Goal: Transaction & Acquisition: Download file/media

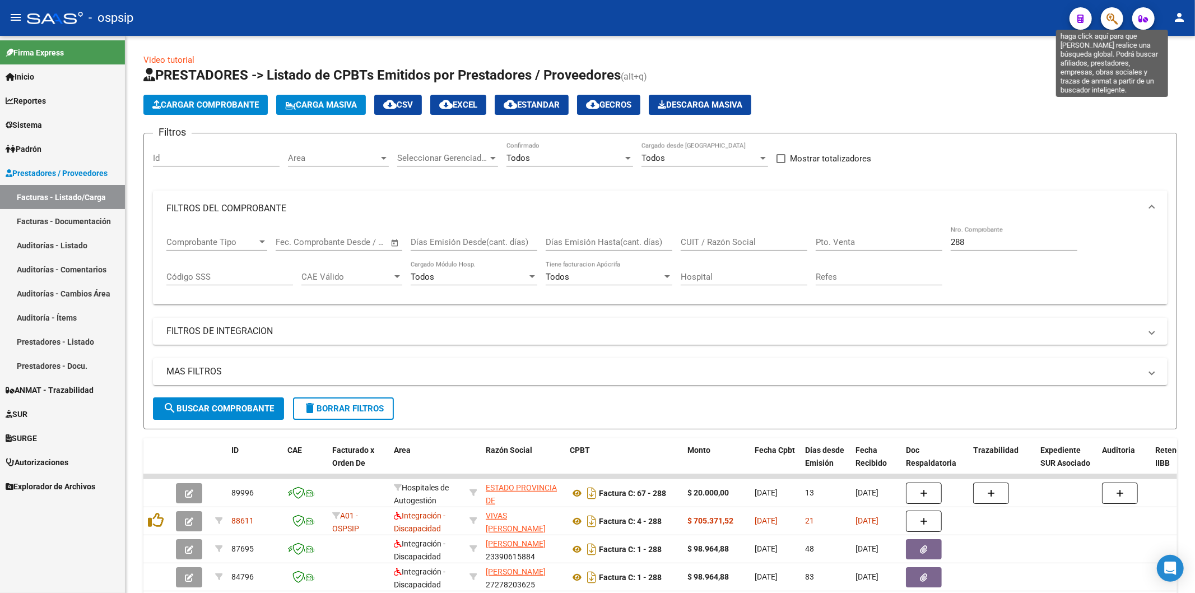
click at [1107, 17] on icon "button" at bounding box center [1111, 18] width 11 height 13
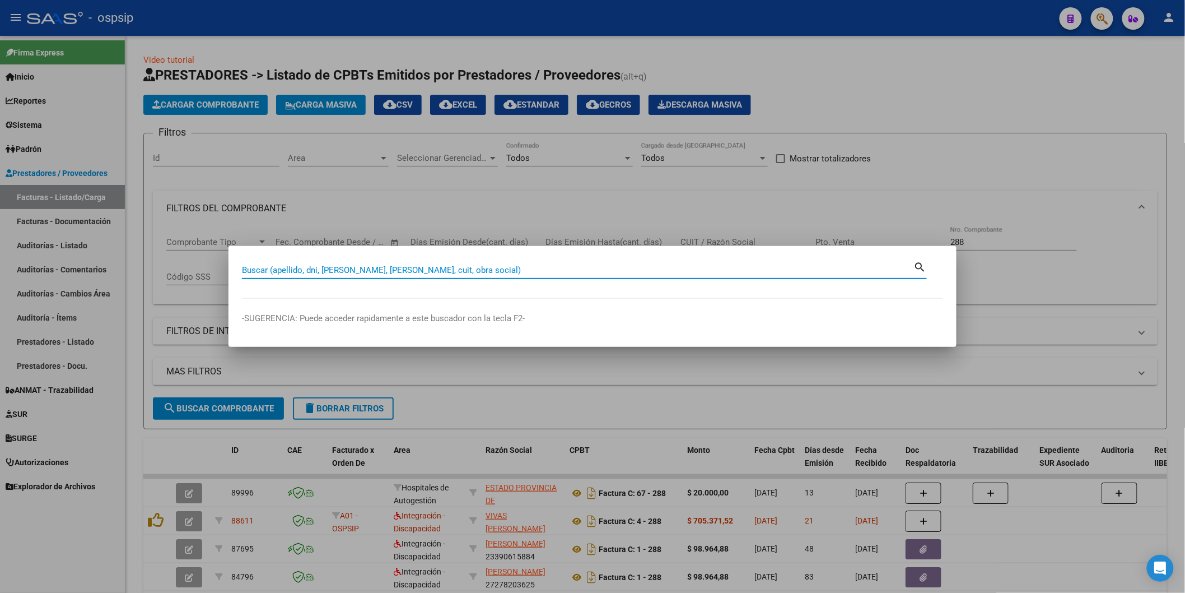
paste input "59296997"
type input "59296997"
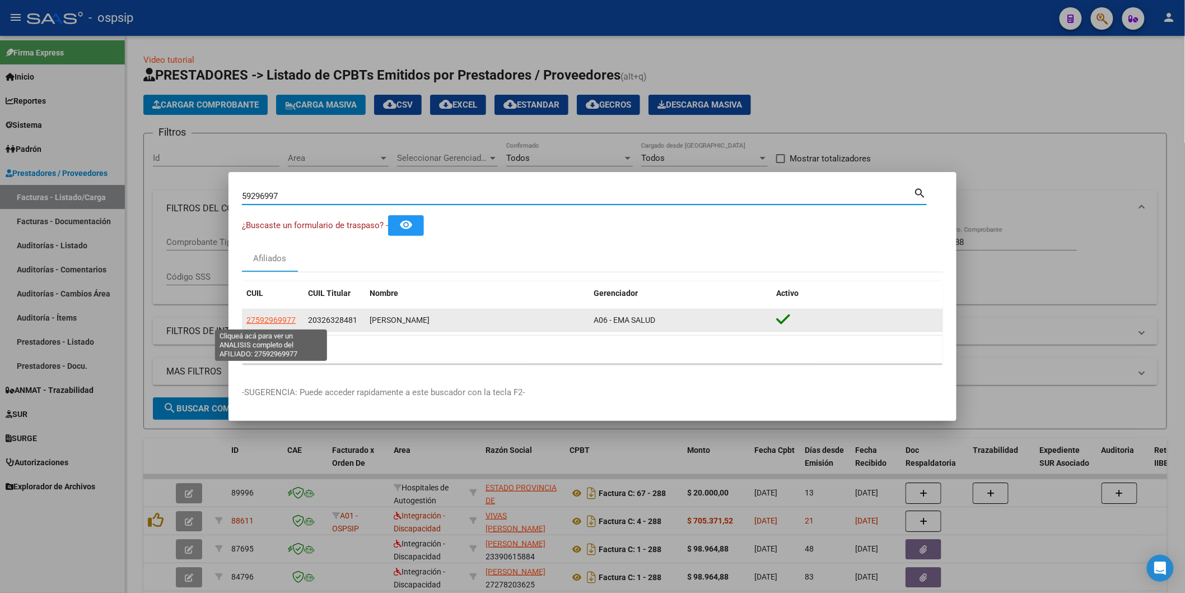
click at [269, 316] on span "27592969977" at bounding box center [270, 319] width 49 height 9
type textarea "27592969977"
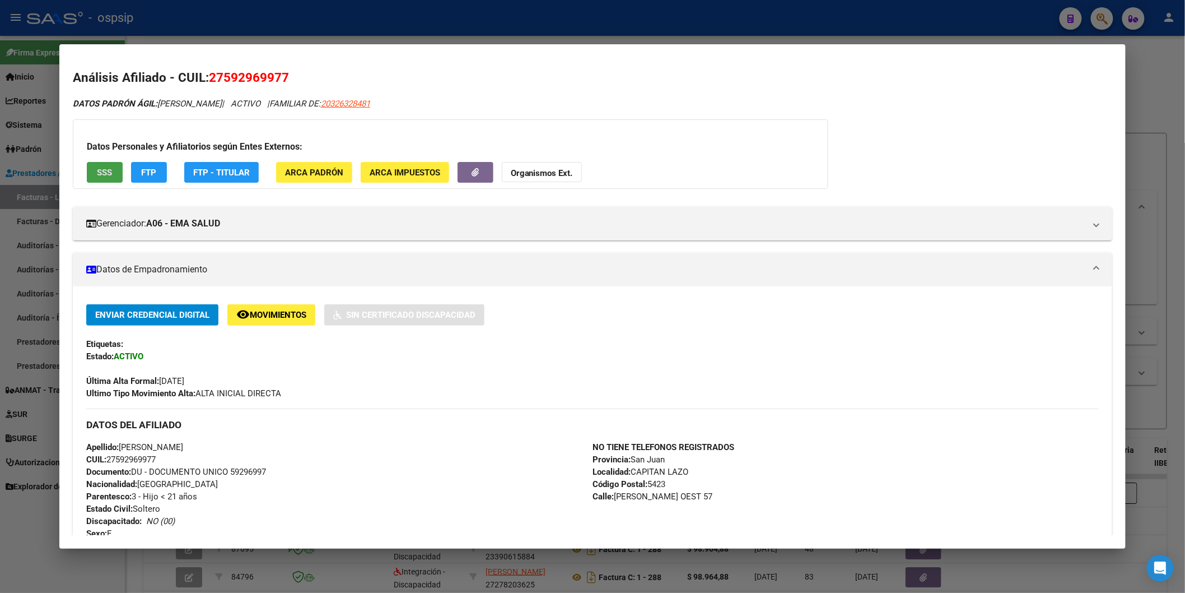
click at [112, 171] on button "SSS" at bounding box center [105, 172] width 36 height 21
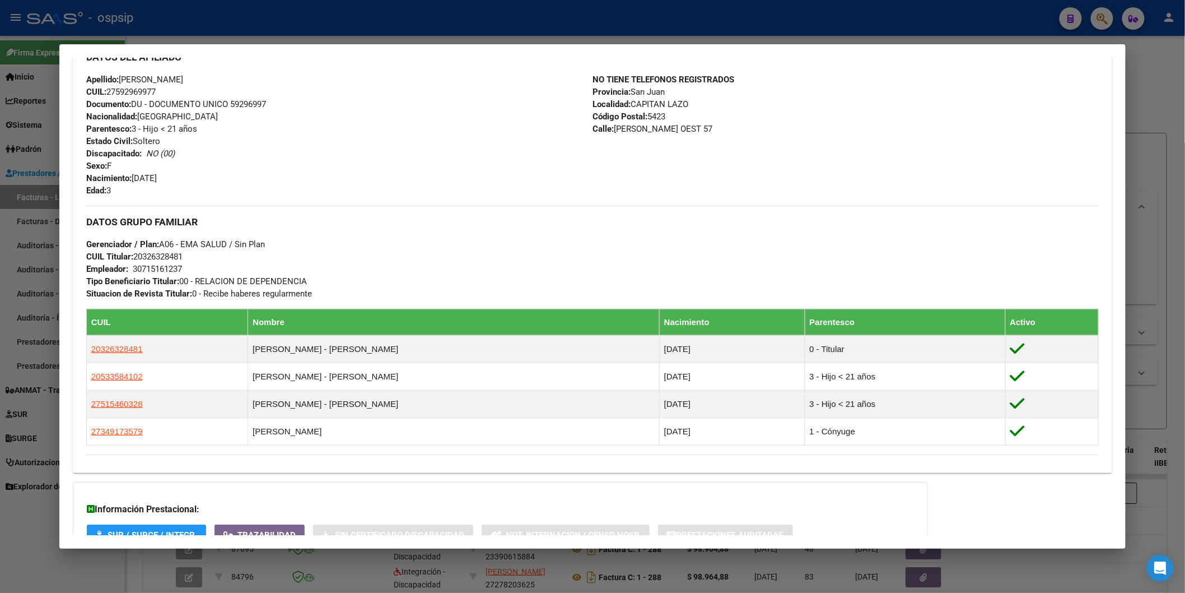
scroll to position [479, 0]
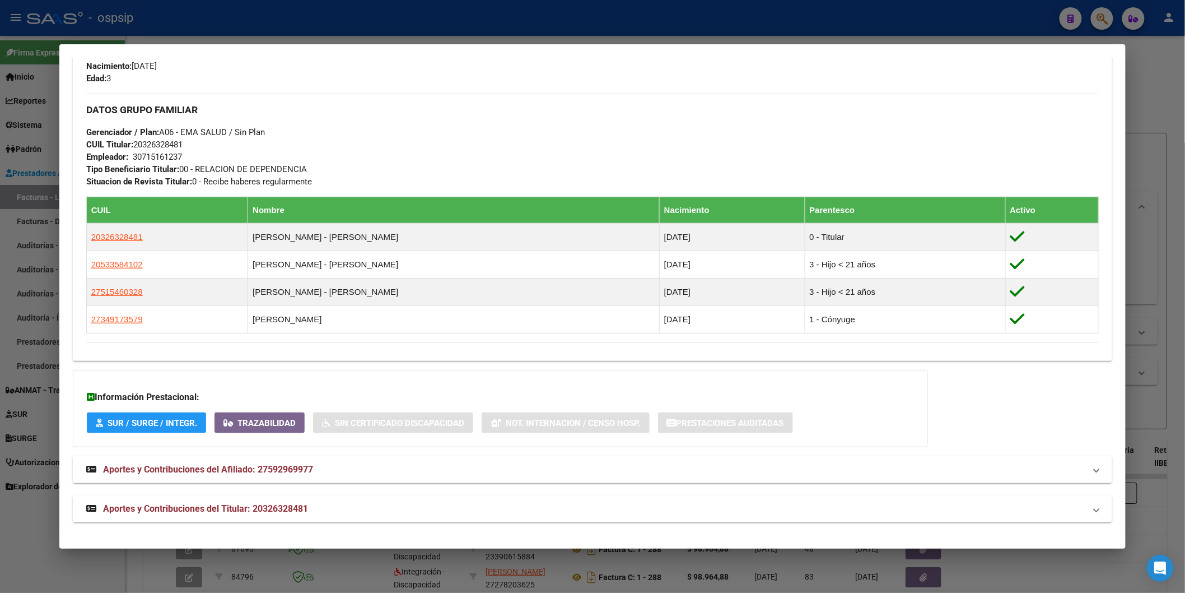
click at [184, 494] on div "DATOS PADRÓN ÁGIL: [PERSON_NAME] | ACTIVO | FAMILIAR DE: 20326328481 Datos Pers…" at bounding box center [593, 70] width 1040 height 904
click at [187, 500] on mat-expansion-panel-header "Aportes y Contribuciones del Titular: 20326328481" at bounding box center [593, 508] width 1040 height 27
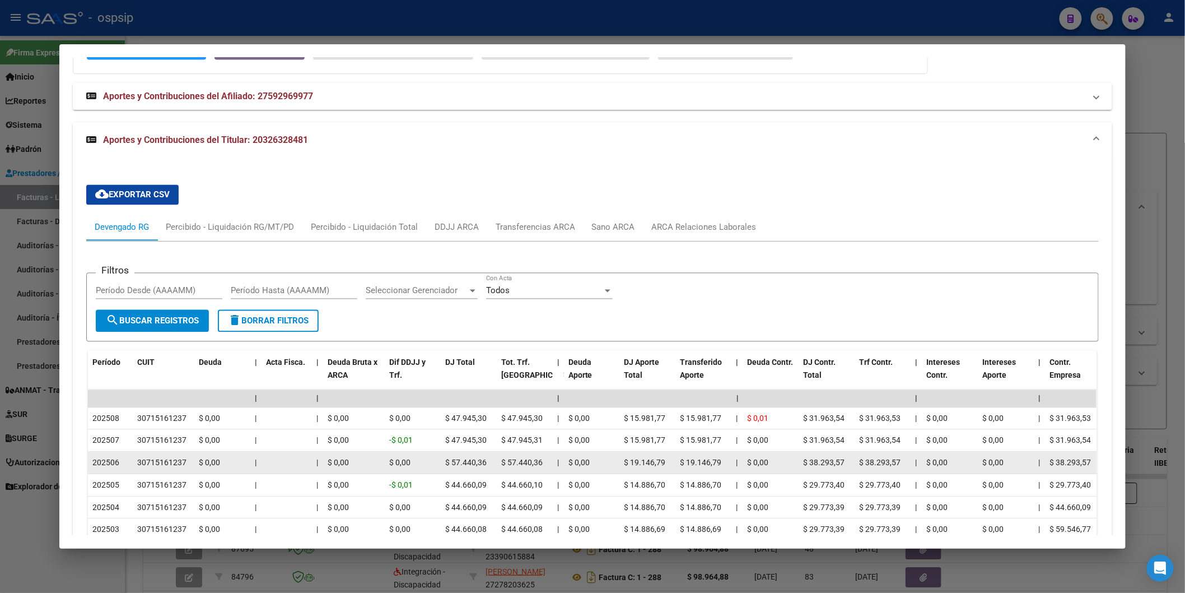
scroll to position [853, 0]
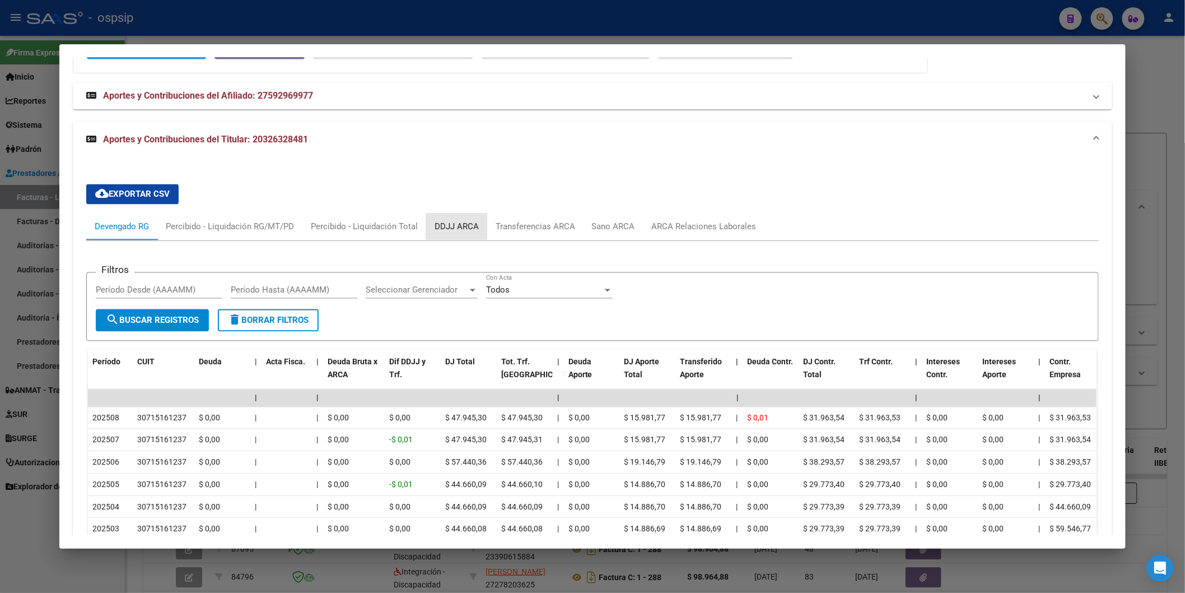
click at [454, 230] on div "DDJJ ARCA" at bounding box center [457, 227] width 44 height 12
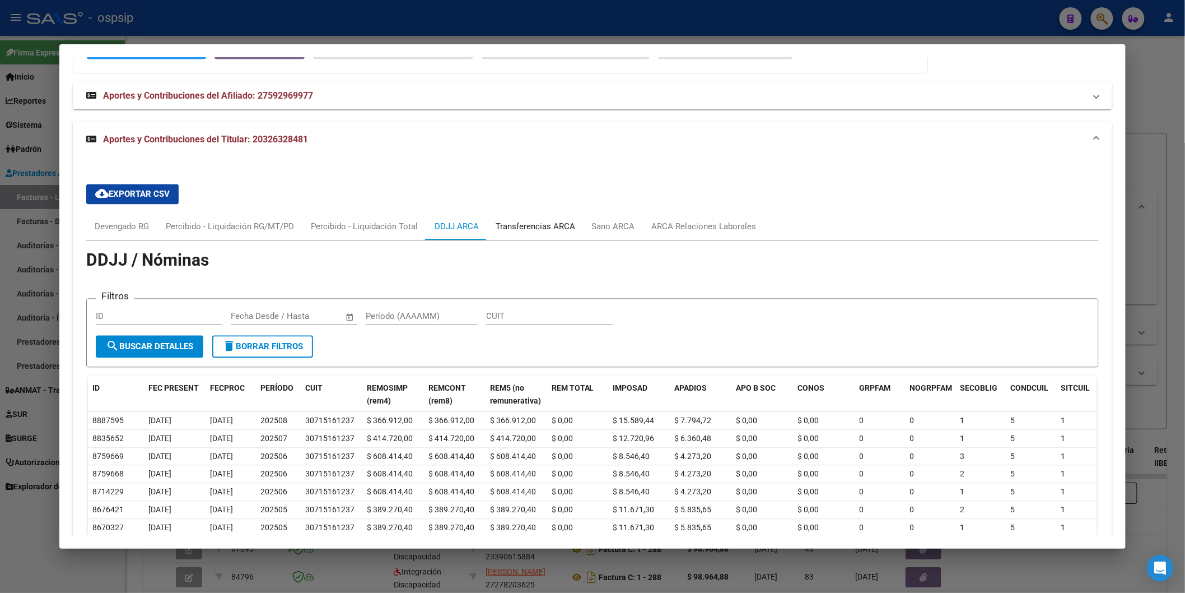
click at [569, 216] on div "Transferencias ARCA" at bounding box center [535, 226] width 96 height 27
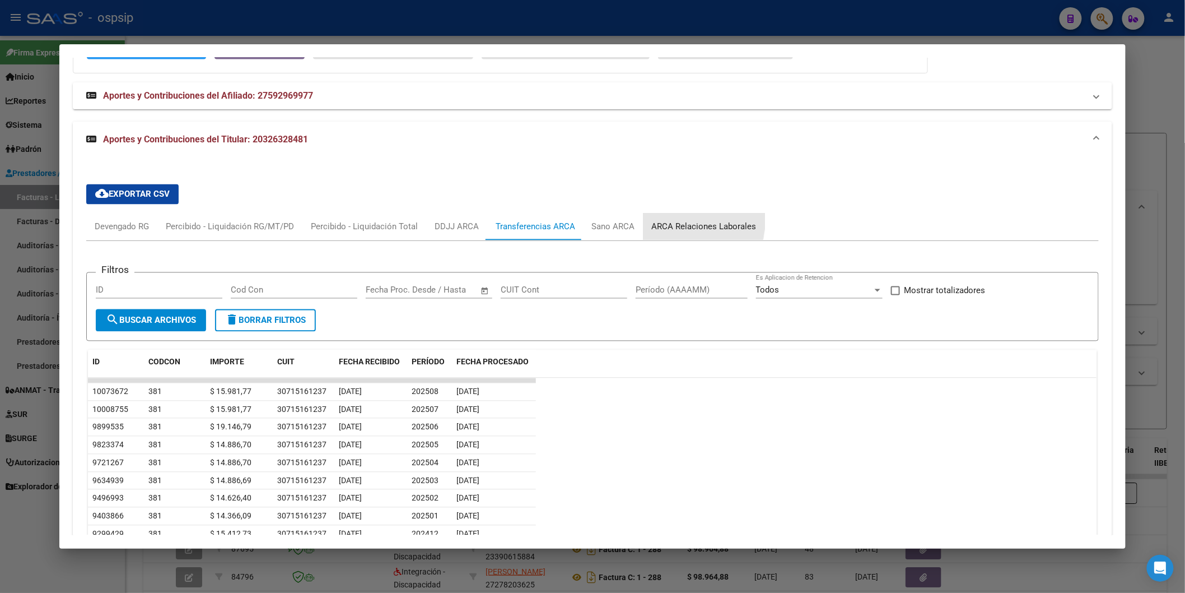
click at [664, 221] on div "ARCA Relaciones Laborales" at bounding box center [705, 226] width 122 height 27
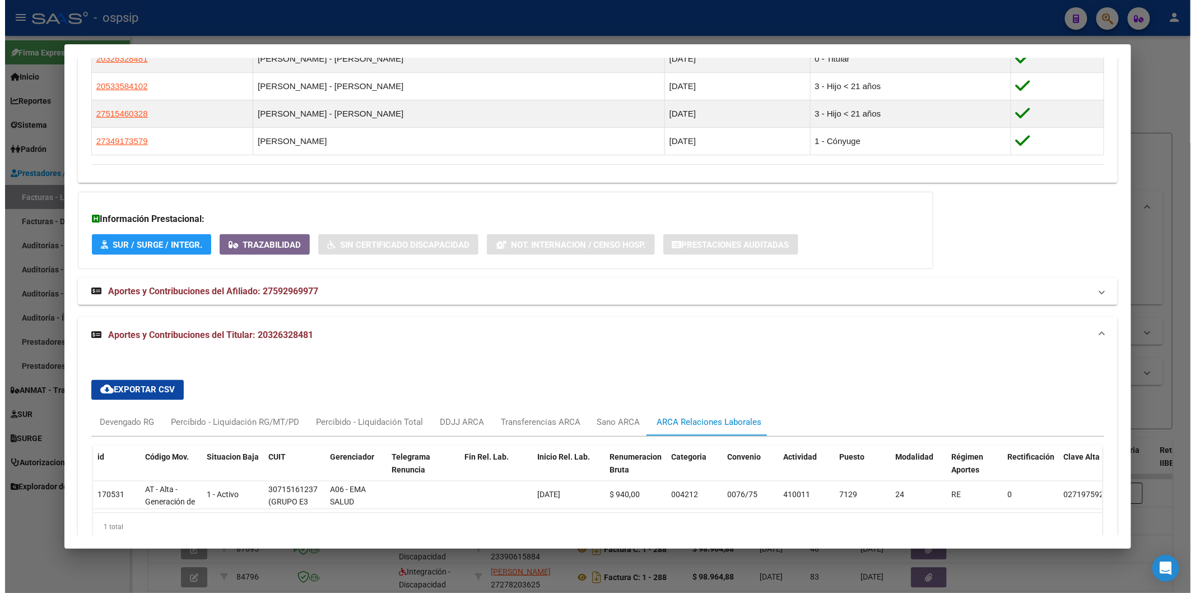
scroll to position [714, 0]
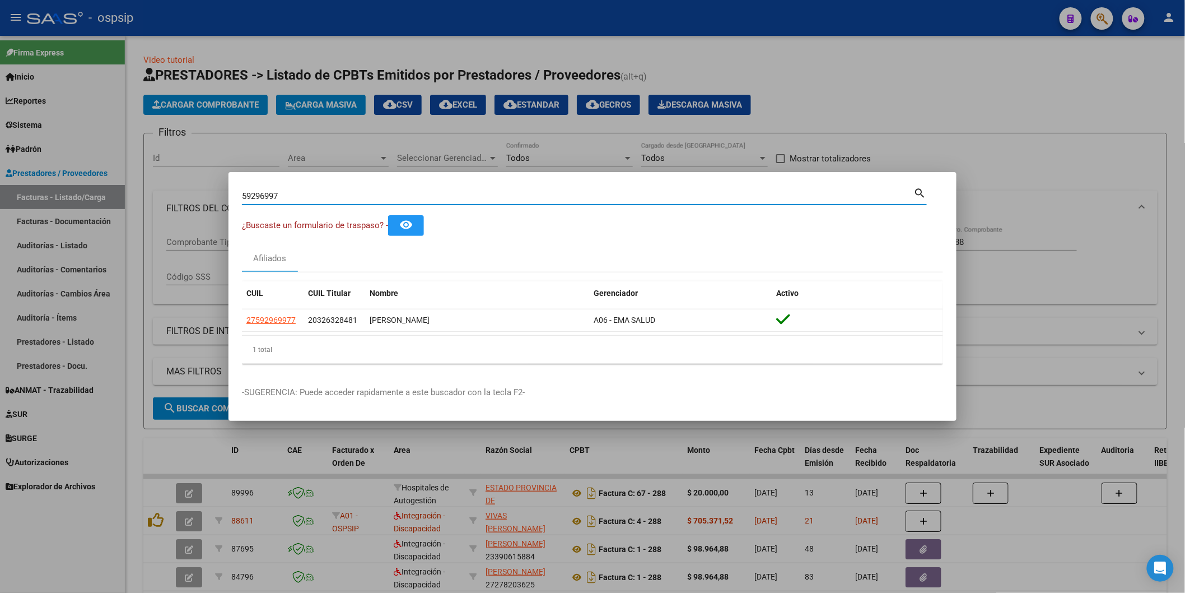
click at [310, 199] on input "59296997" at bounding box center [578, 196] width 672 height 10
paste input "42863699"
type input "42863699"
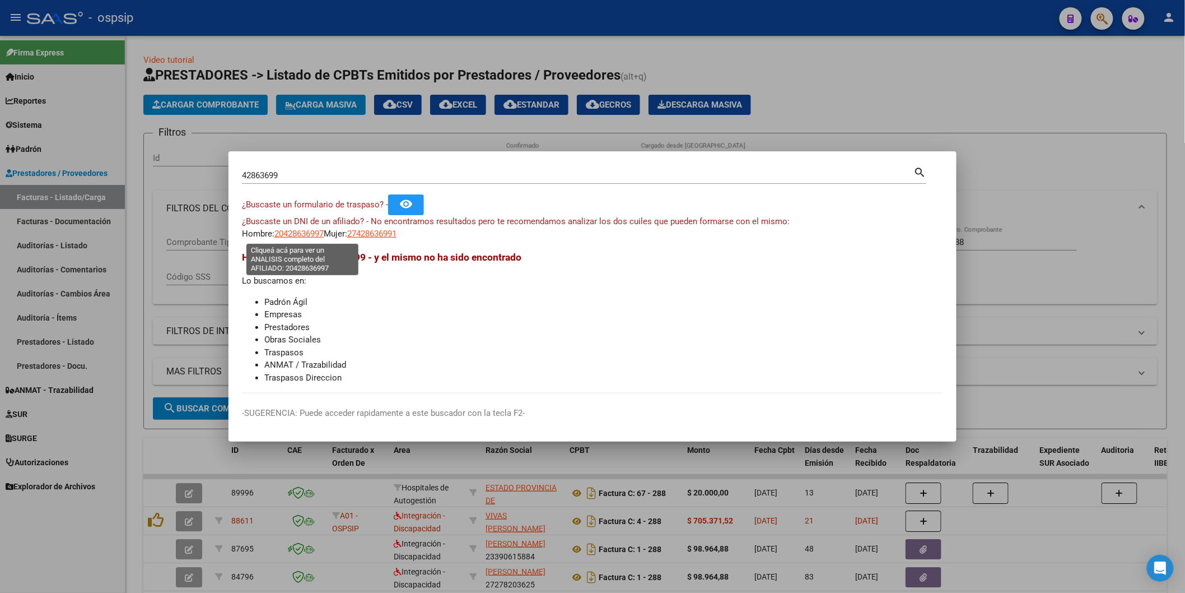
click at [285, 232] on span "20428636997" at bounding box center [298, 234] width 49 height 10
type textarea "20428636997"
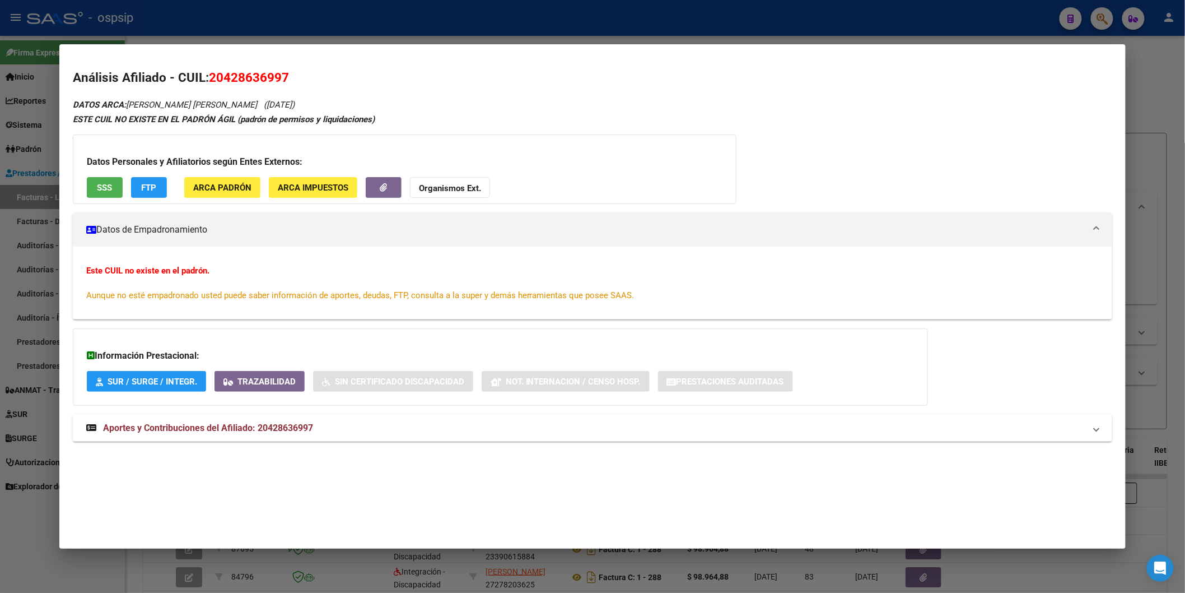
drag, startPoint x: 1126, startPoint y: 135, endPoint x: 1114, endPoint y: 137, distance: 12.4
click at [1121, 137] on mat-dialog-content "Análisis Afiliado - CUIL: 20428636997 DATOS ARCA: [PERSON_NAME] [PERSON_NAME] (…" at bounding box center [592, 262] width 1067 height 409
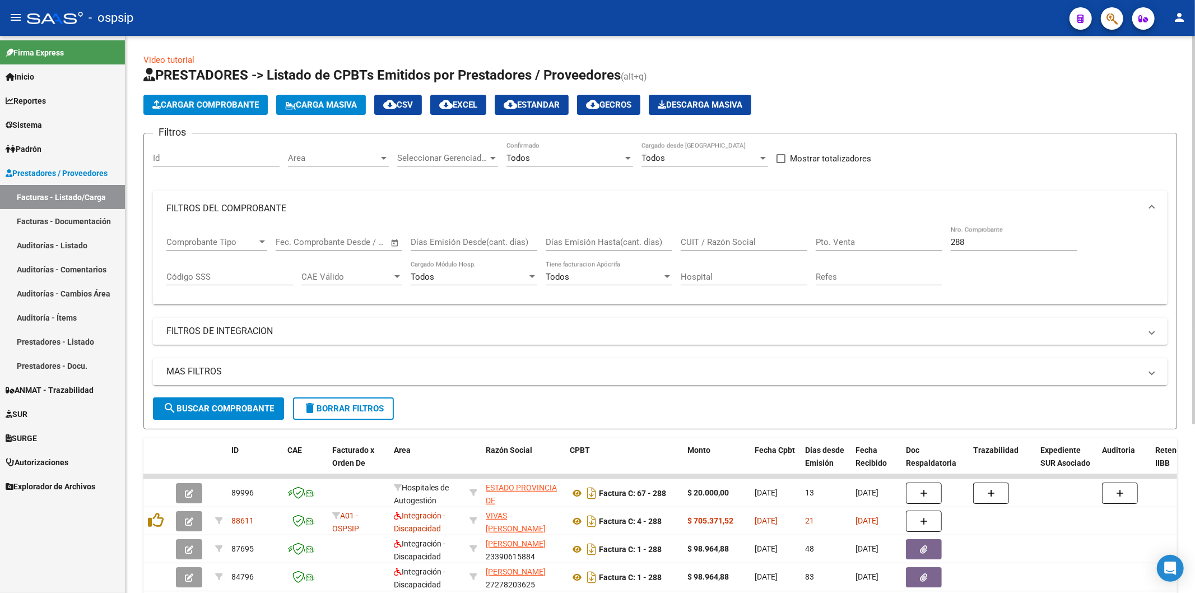
click at [981, 238] on input "288" at bounding box center [1014, 242] width 127 height 10
type input "2"
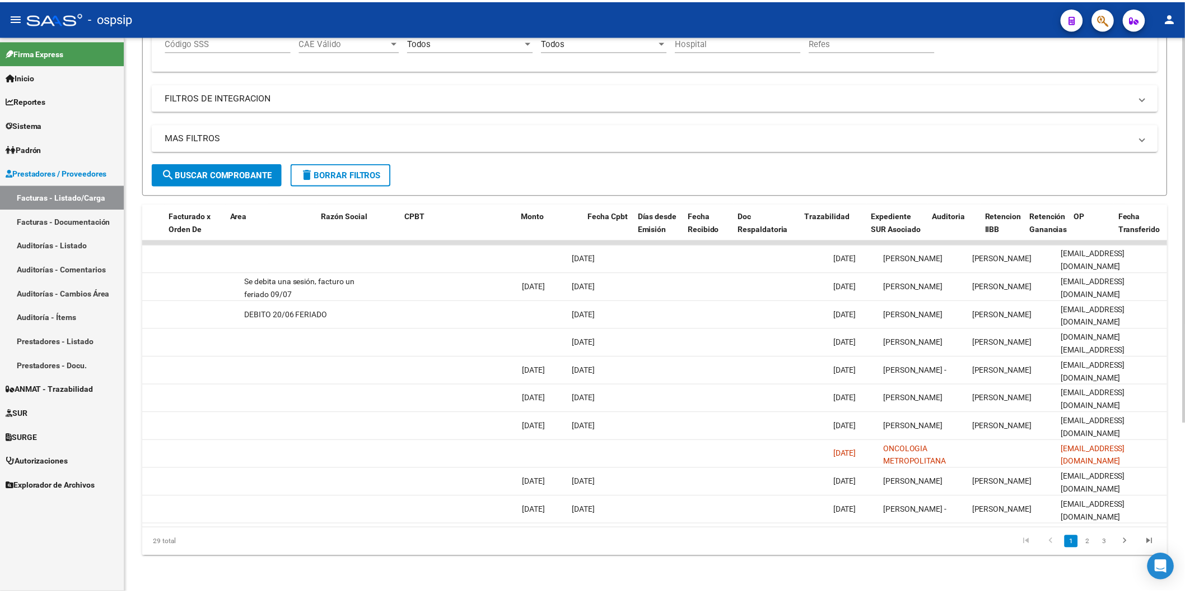
scroll to position [0, 0]
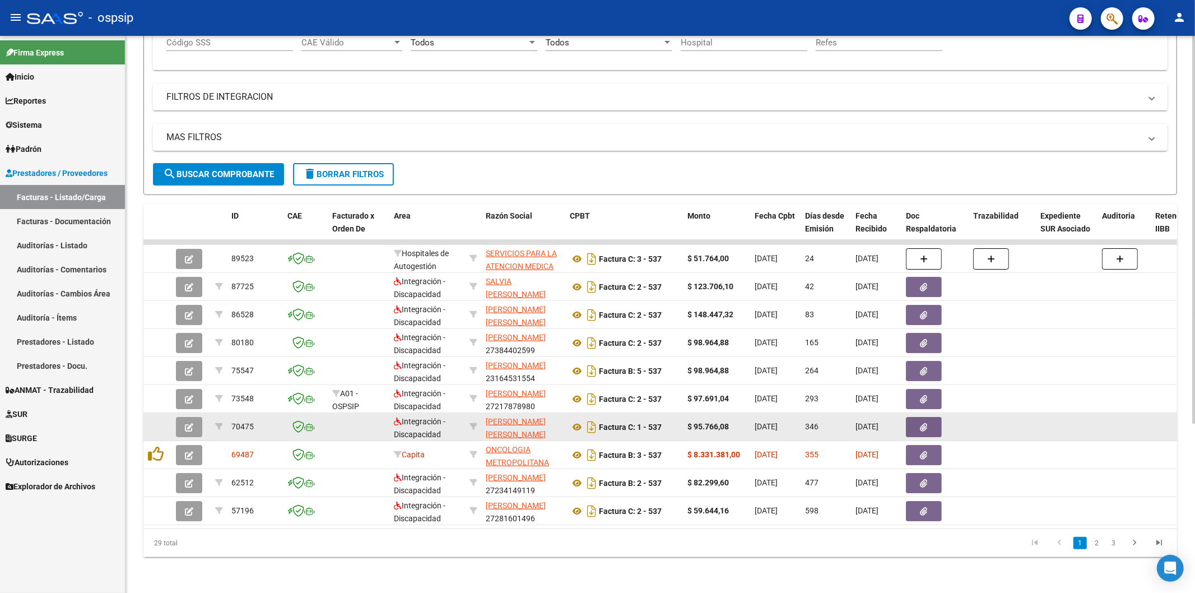
type input "537"
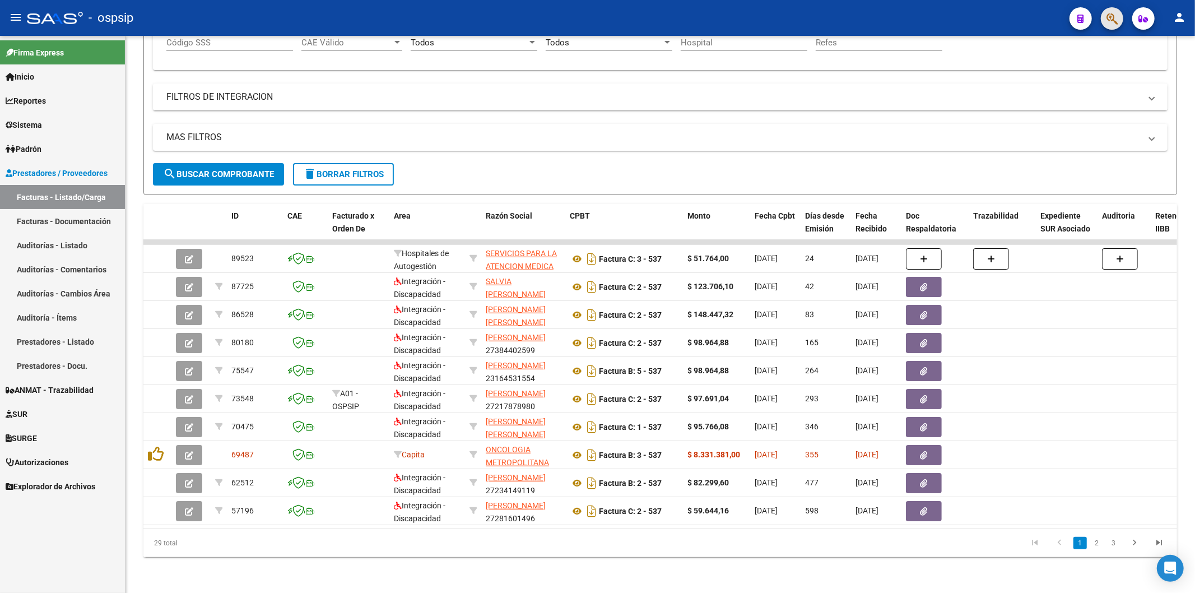
click at [1119, 15] on button "button" at bounding box center [1112, 18] width 22 height 22
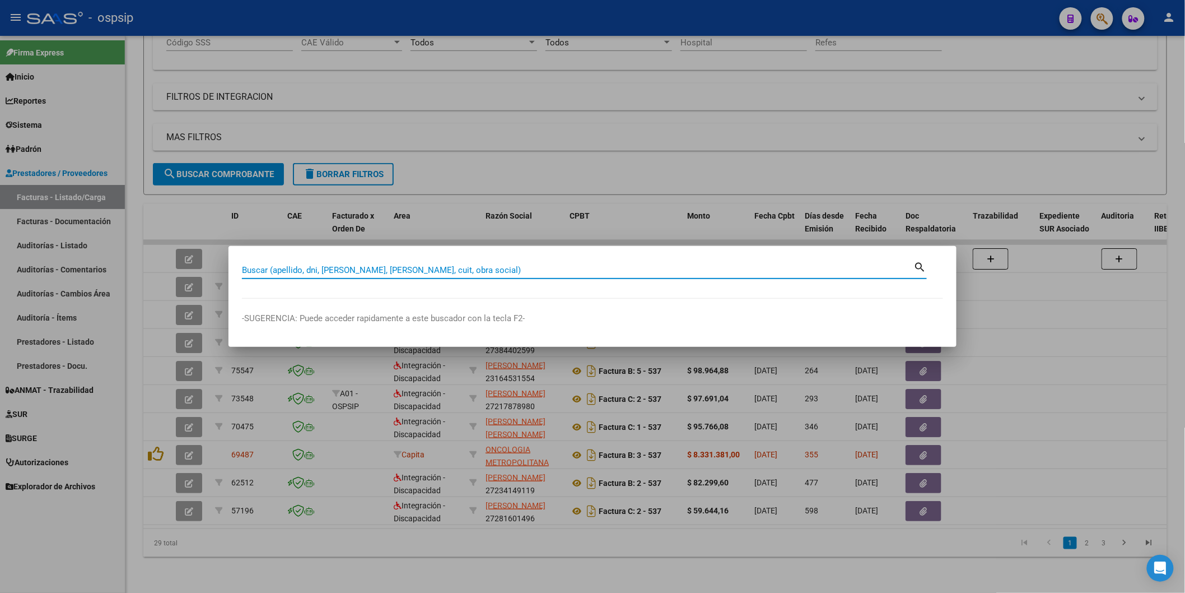
paste input "42863699"
type input "42863699"
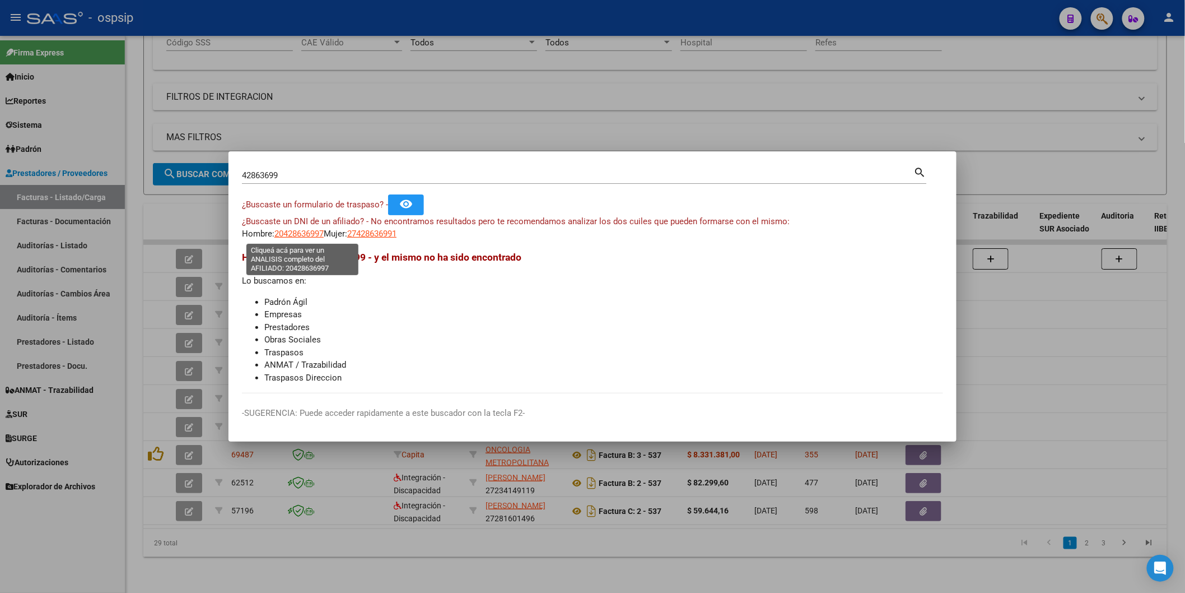
click at [306, 234] on span "20428636997" at bounding box center [298, 234] width 49 height 10
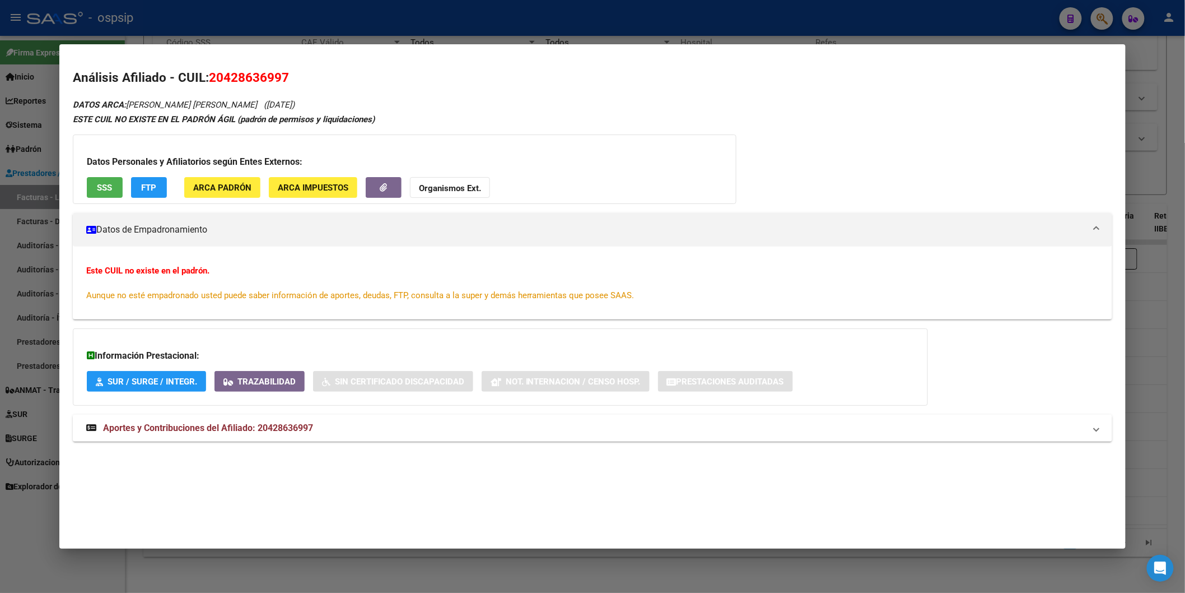
click at [108, 192] on button "SSS" at bounding box center [105, 187] width 36 height 21
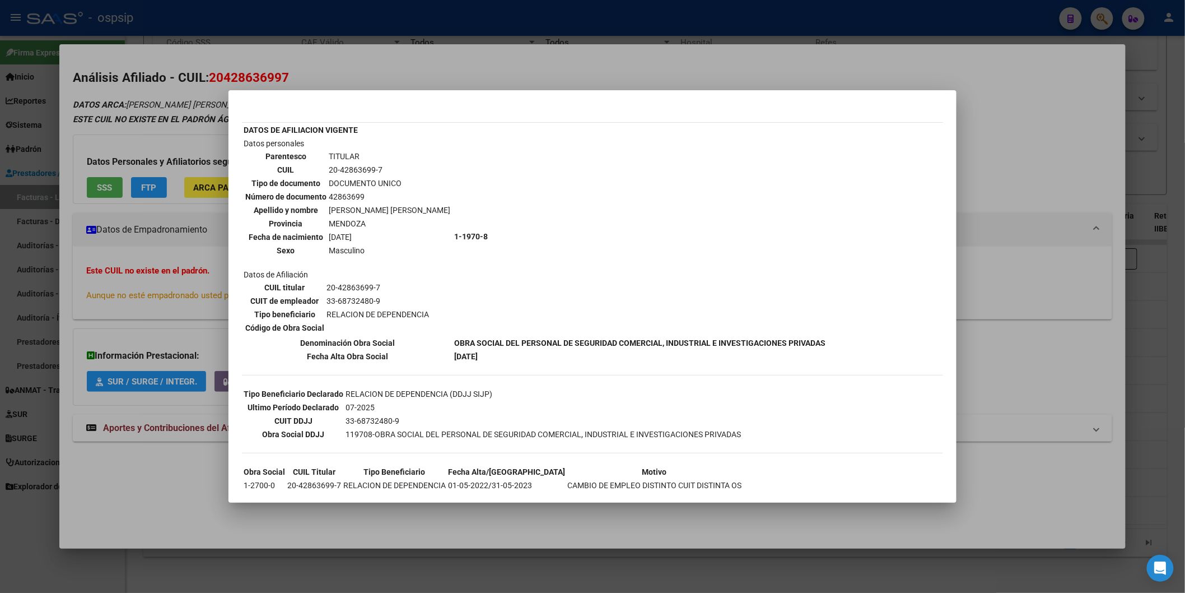
scroll to position [36, 0]
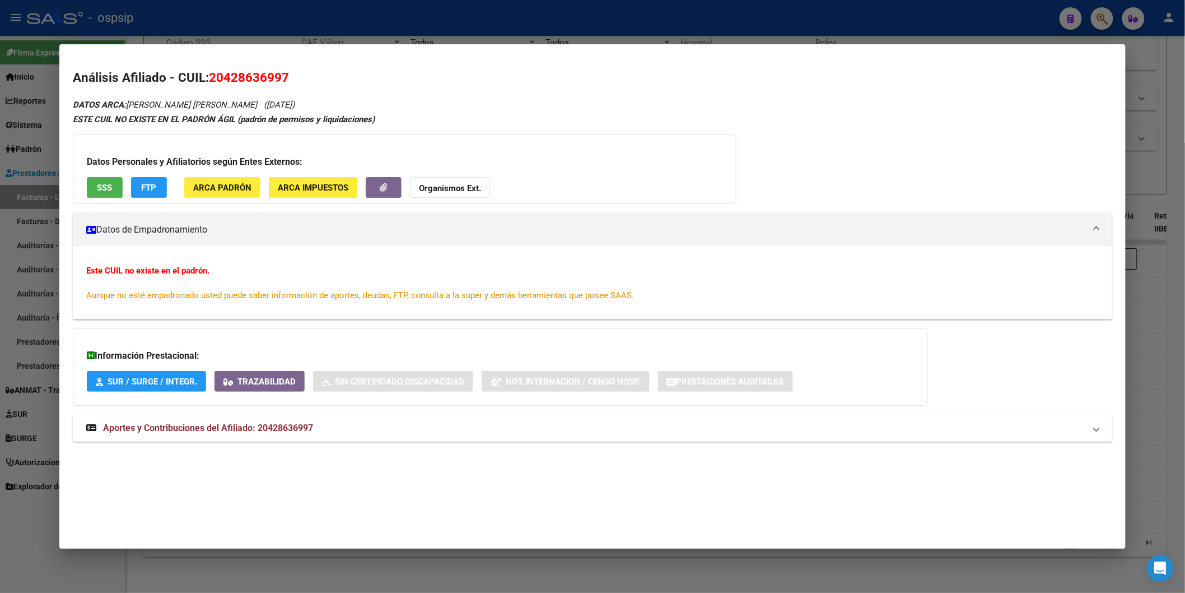
click at [271, 431] on span "Aportes y Contribuciones del Afiliado: 20428636997" at bounding box center [208, 427] width 210 height 11
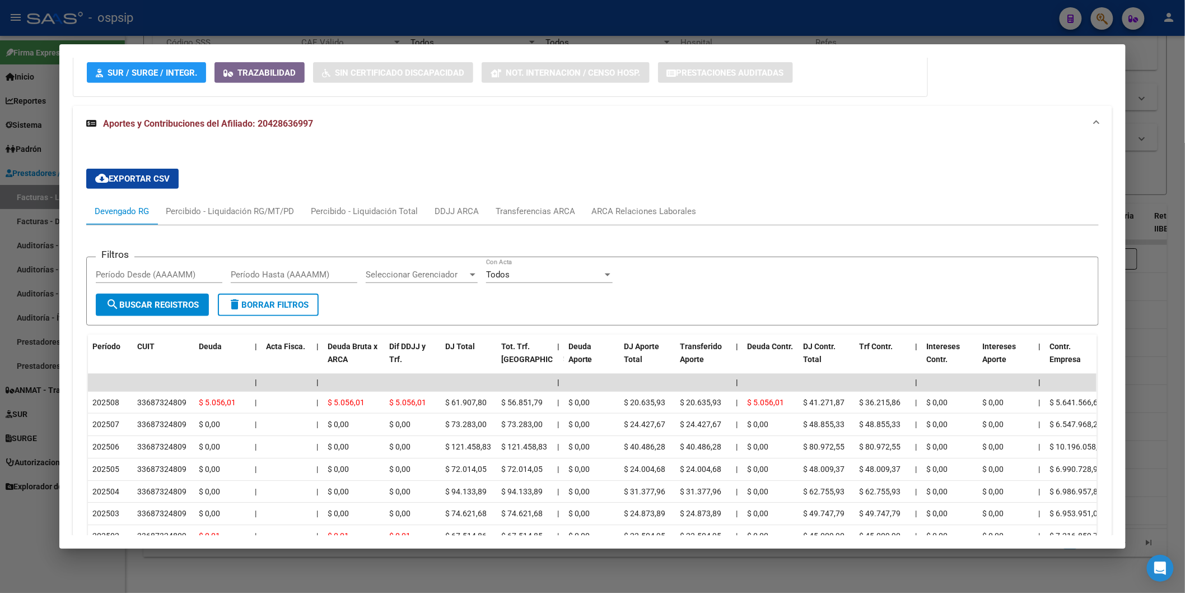
scroll to position [311, 0]
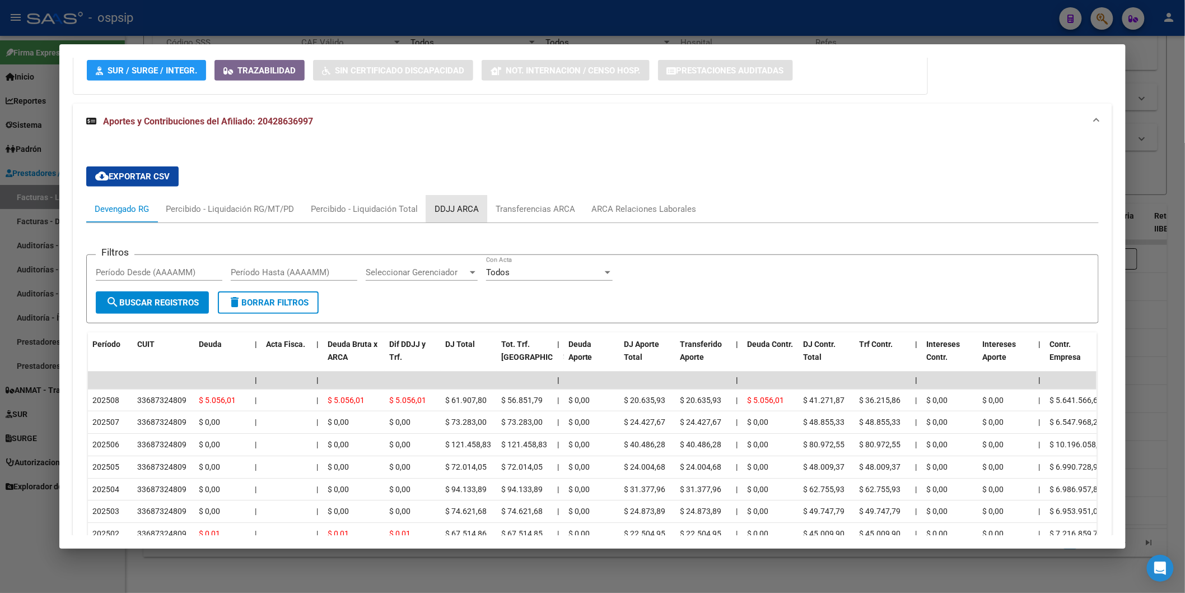
click at [455, 204] on div "DDJJ ARCA" at bounding box center [457, 209] width 44 height 12
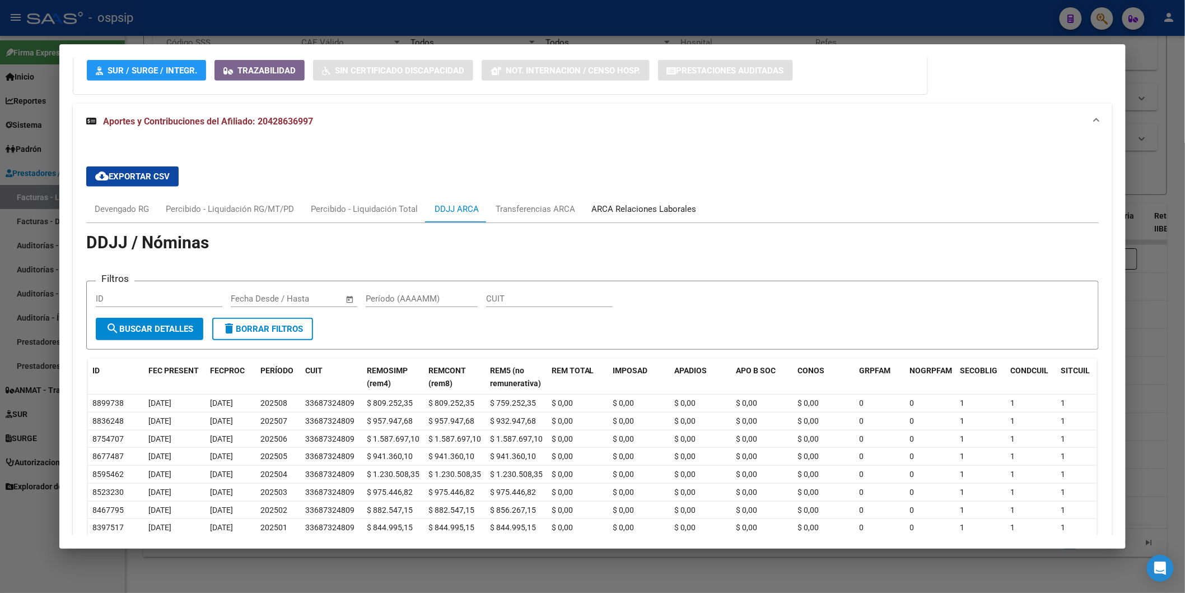
click at [600, 203] on div "ARCA Relaciones Laborales" at bounding box center [644, 209] width 105 height 12
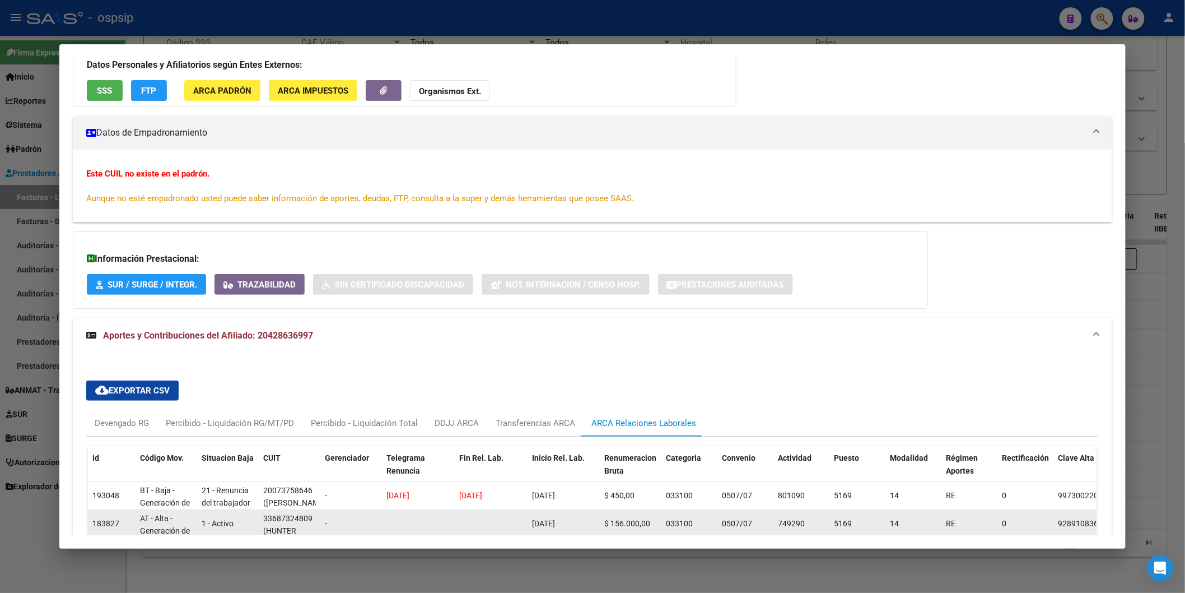
scroll to position [91, 0]
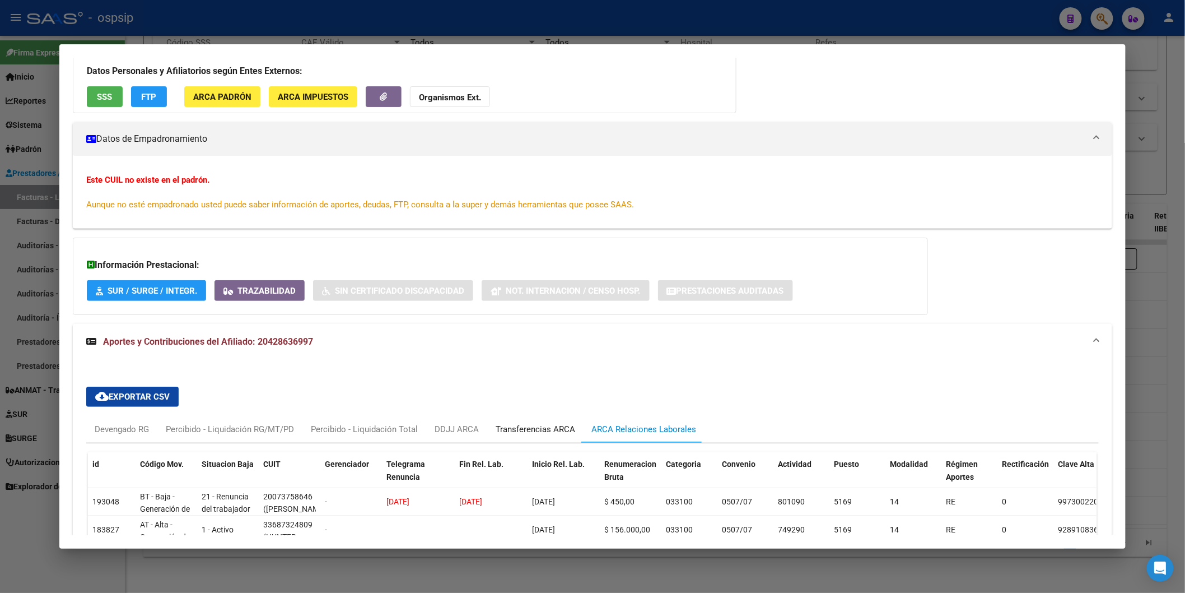
click at [545, 429] on div "Transferencias ARCA" at bounding box center [536, 429] width 80 height 12
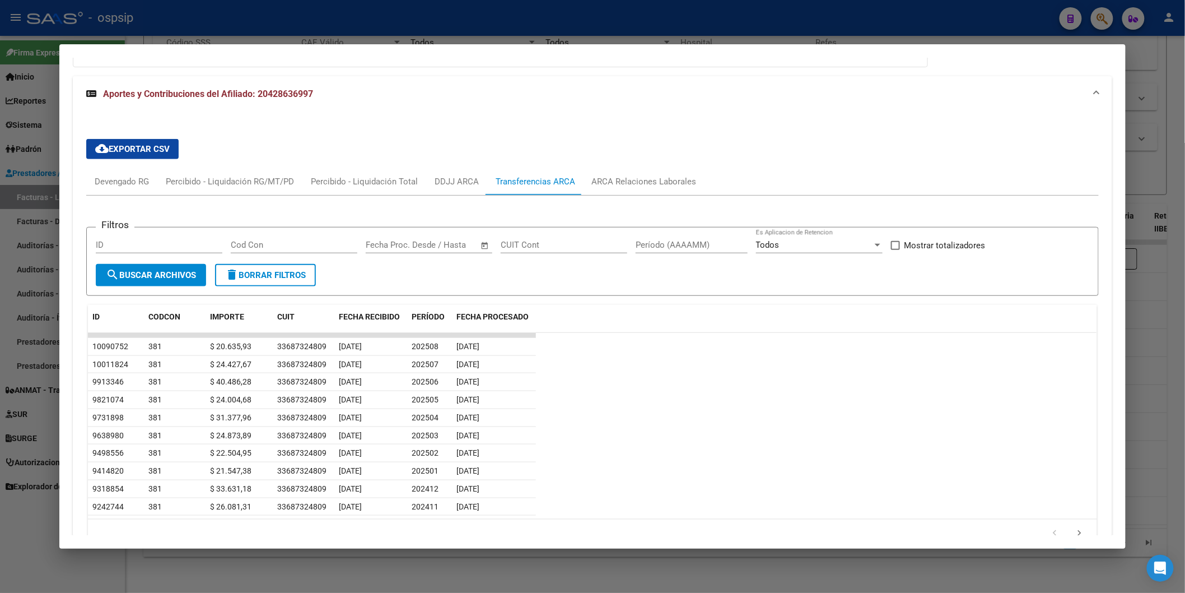
scroll to position [339, 0]
click at [119, 171] on div "Devengado RG" at bounding box center [121, 180] width 71 height 27
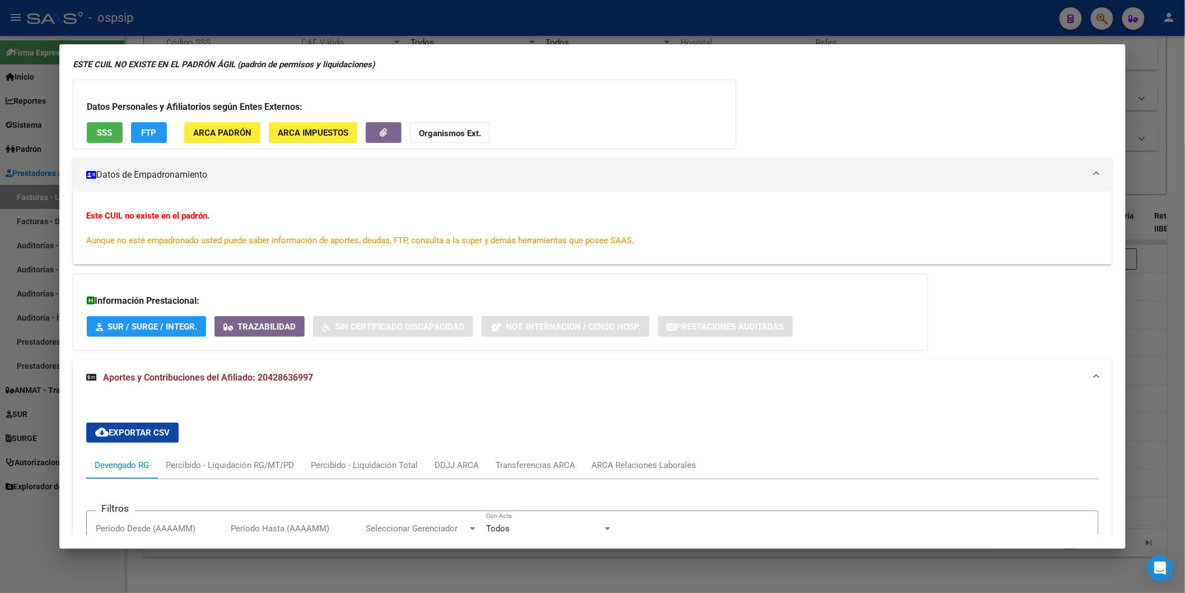
scroll to position [0, 0]
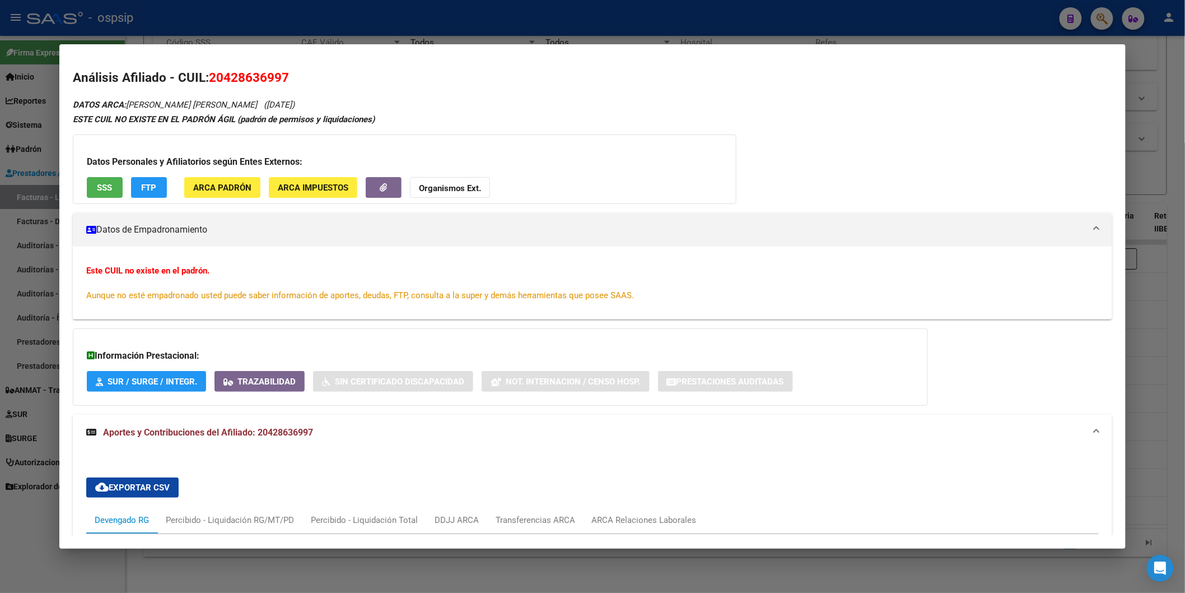
click at [93, 198] on div "Datos Personales y Afiliatorios según Entes Externos: SSS FTP ARCA Padrón ARCA …" at bounding box center [405, 168] width 664 height 69
click at [97, 192] on span "SSS" at bounding box center [104, 188] width 15 height 10
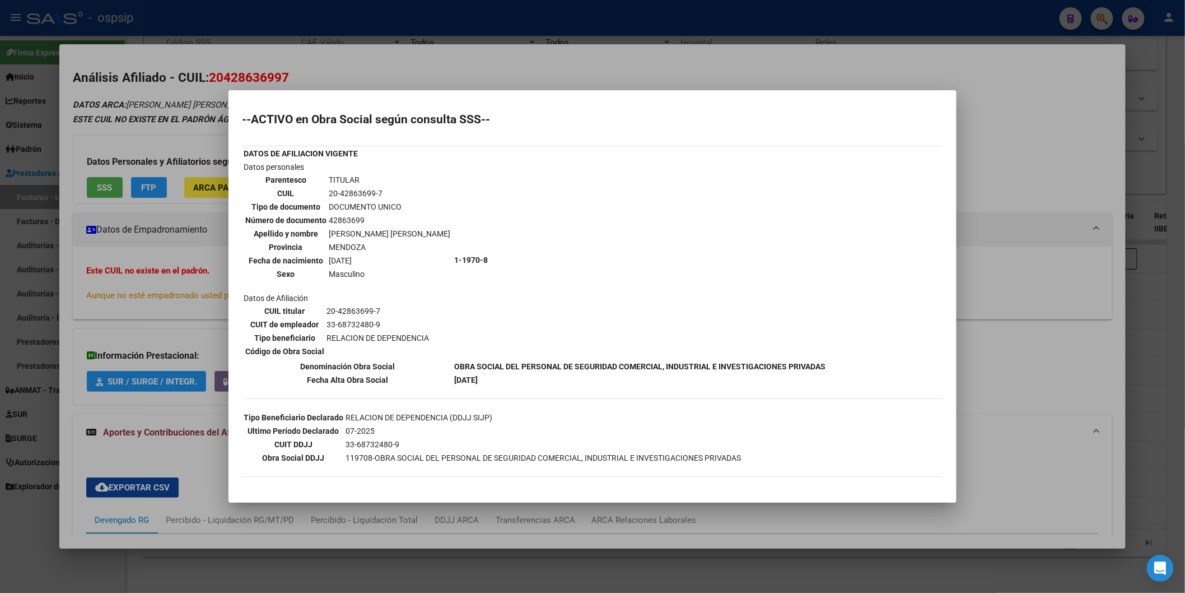
scroll to position [36, 0]
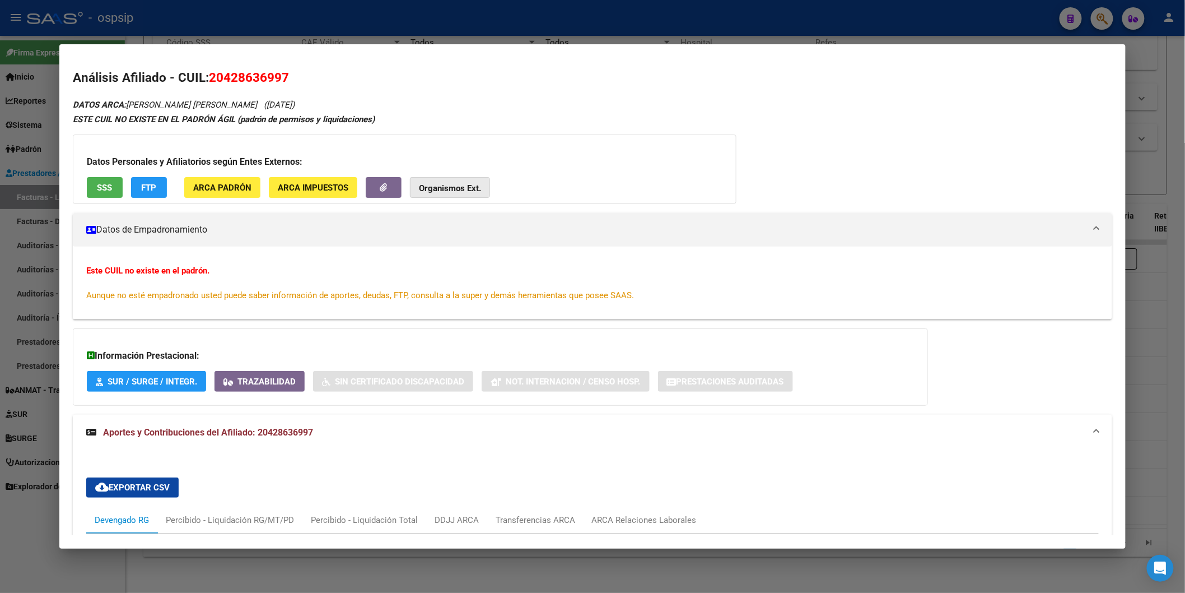
click at [455, 194] on button "Organismos Ext." at bounding box center [450, 187] width 80 height 21
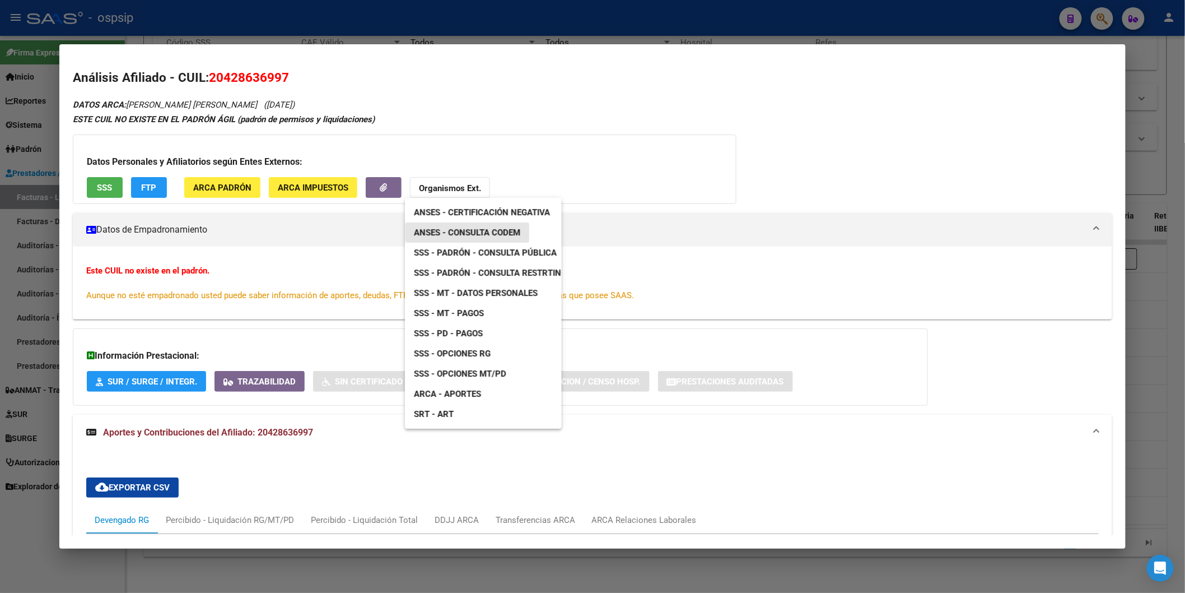
click at [495, 231] on span "ANSES - Consulta CODEM" at bounding box center [467, 232] width 106 height 10
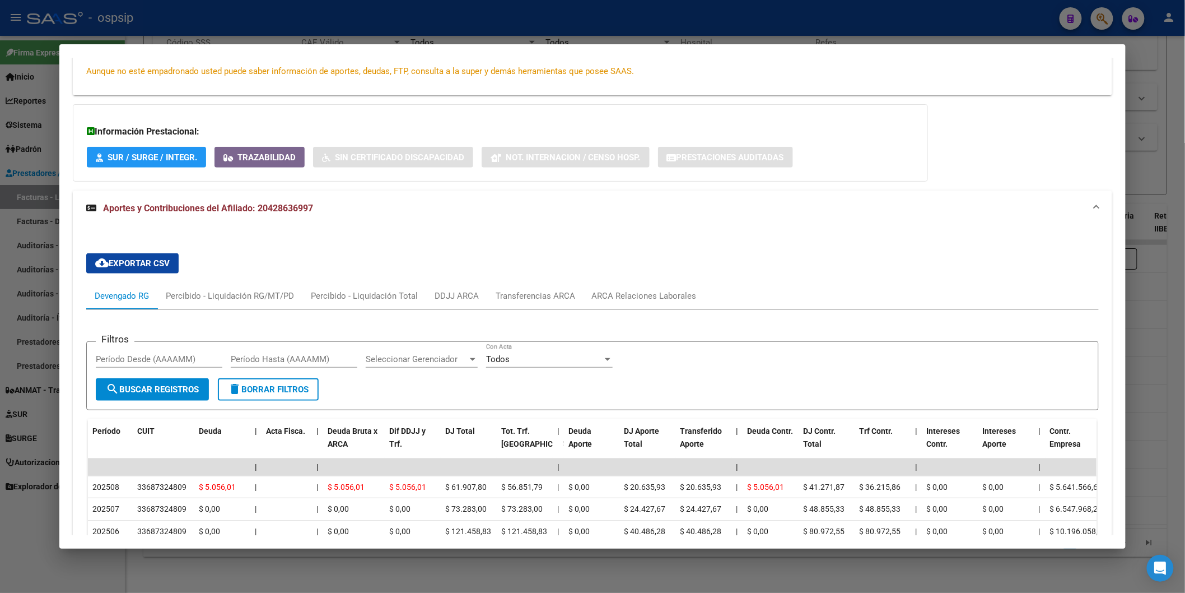
scroll to position [311, 0]
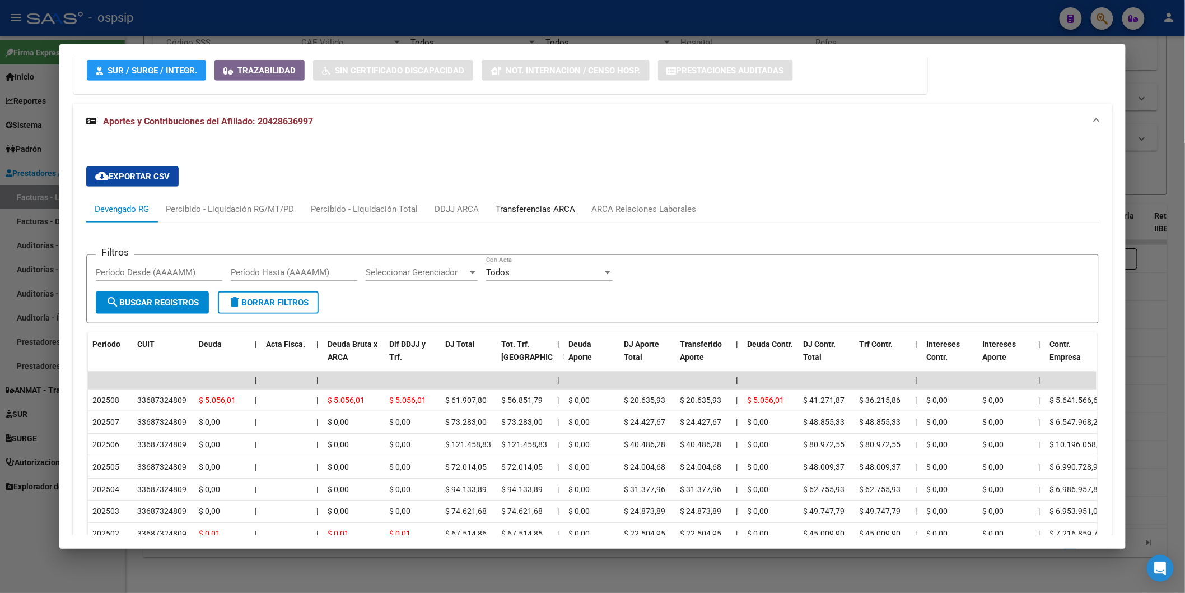
click at [533, 213] on div "Transferencias ARCA" at bounding box center [536, 209] width 80 height 12
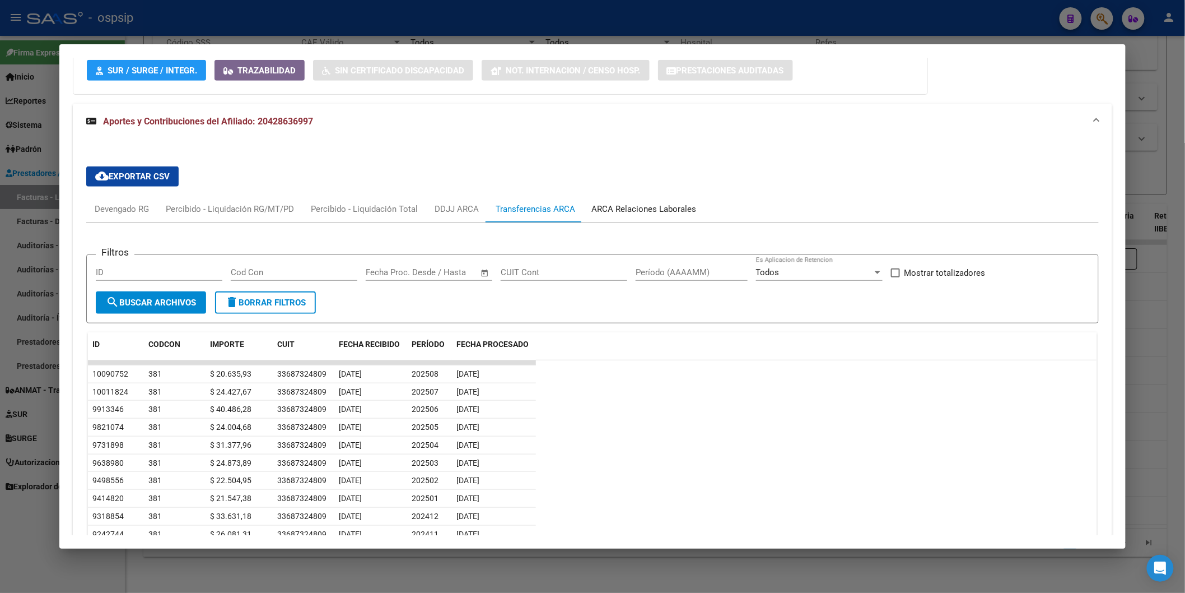
click at [602, 213] on div "ARCA Relaciones Laborales" at bounding box center [644, 209] width 105 height 12
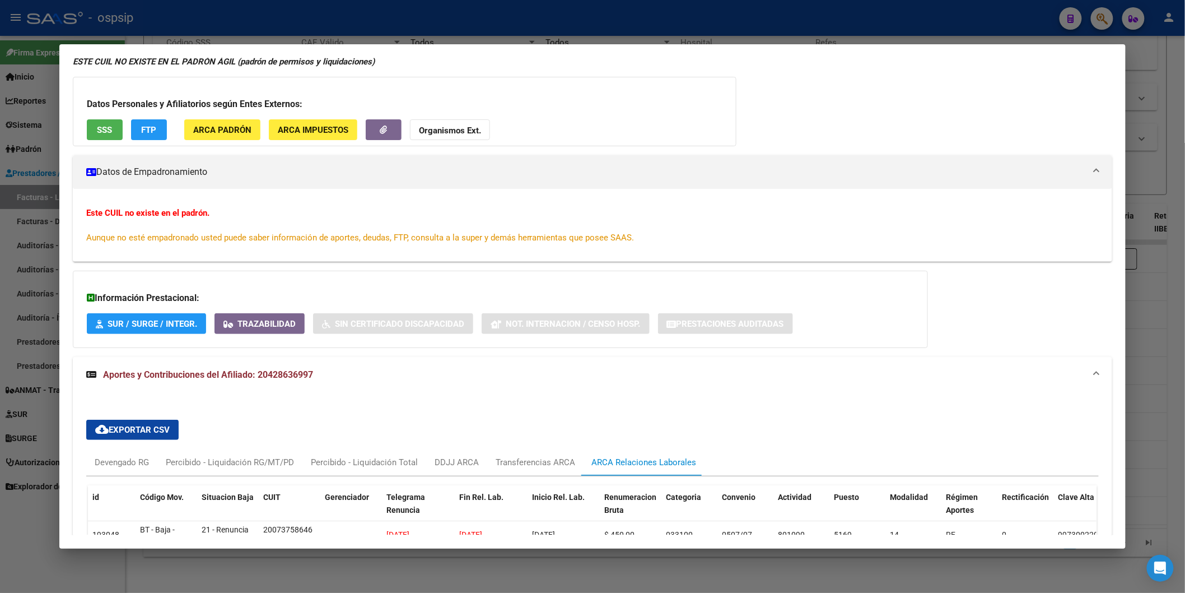
scroll to position [0, 0]
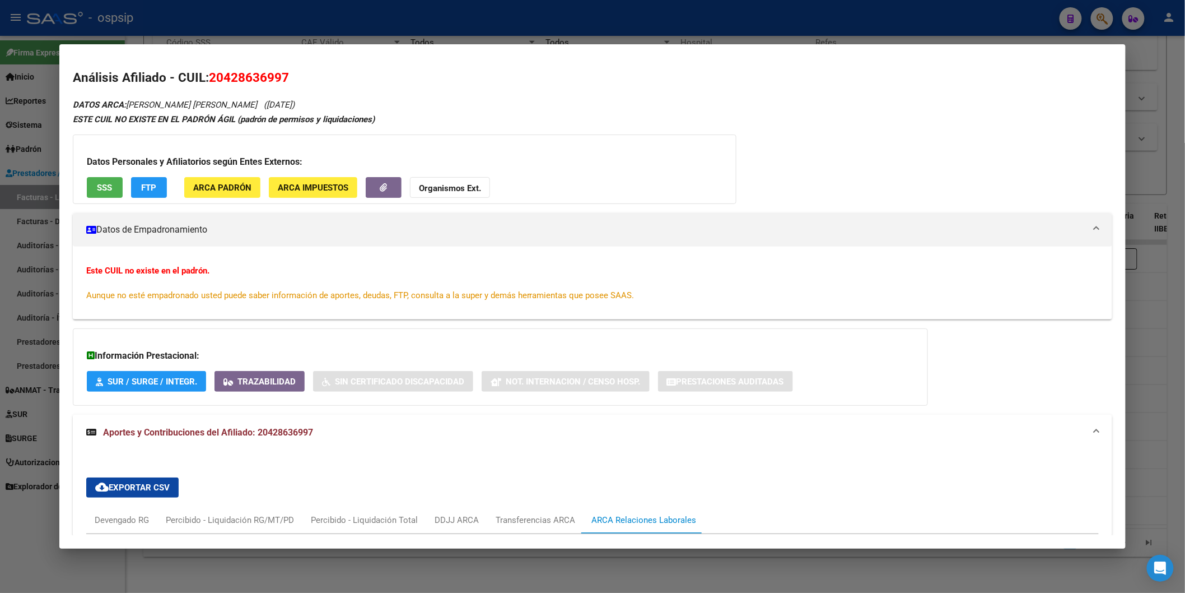
click at [100, 179] on button "SSS" at bounding box center [105, 187] width 36 height 21
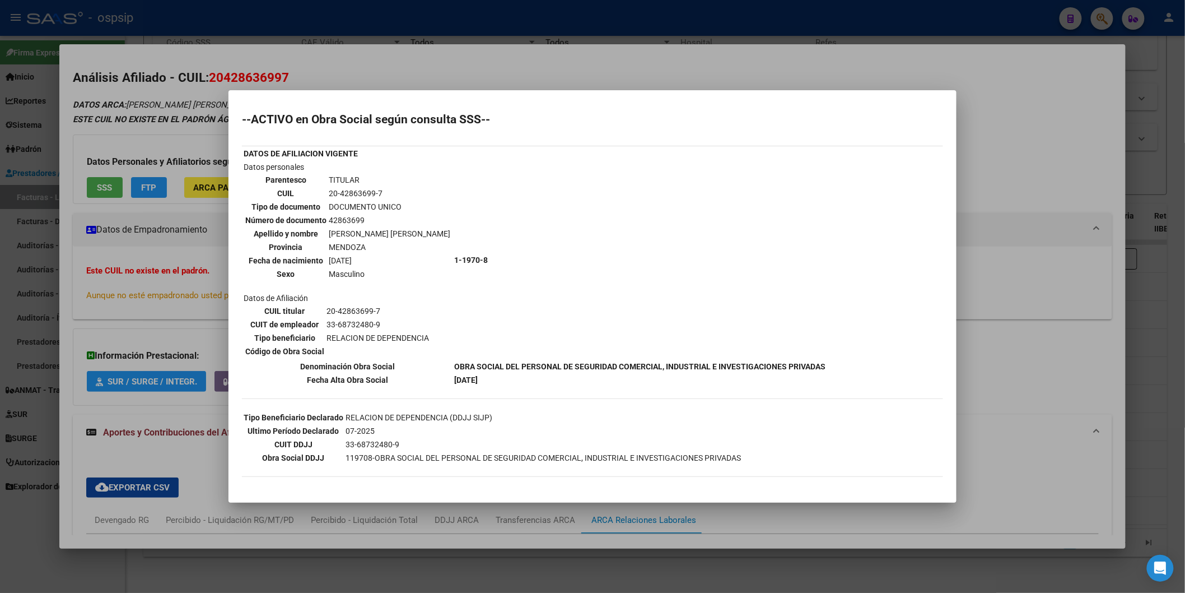
scroll to position [36, 0]
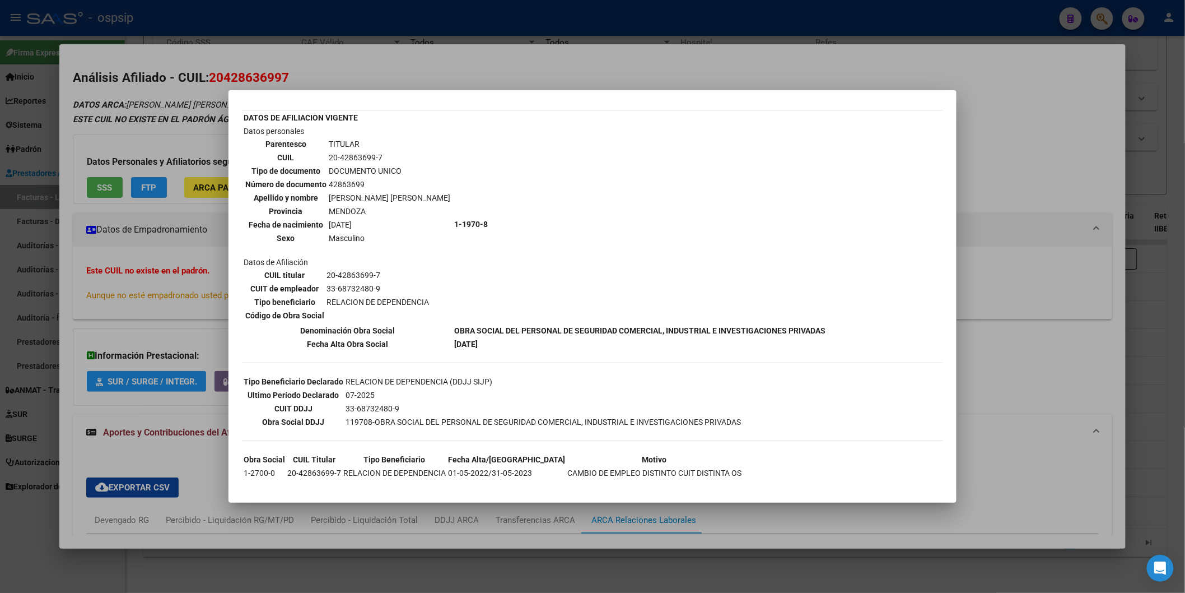
click at [1044, 154] on div at bounding box center [592, 296] width 1185 height 593
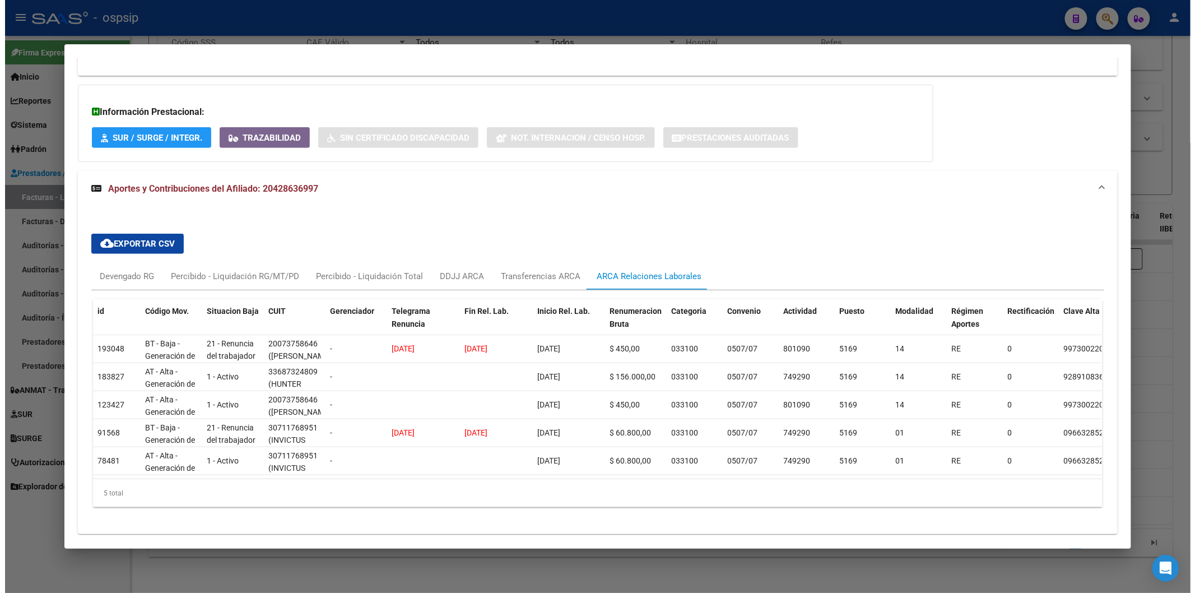
scroll to position [249, 0]
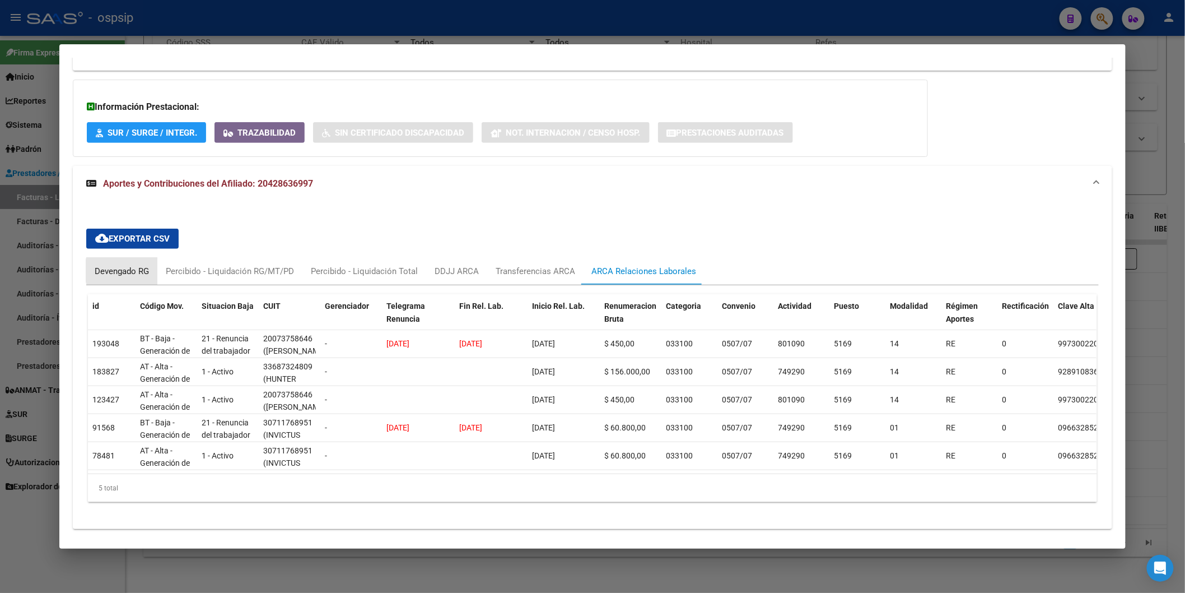
click at [133, 271] on div "Devengado RG" at bounding box center [122, 271] width 54 height 12
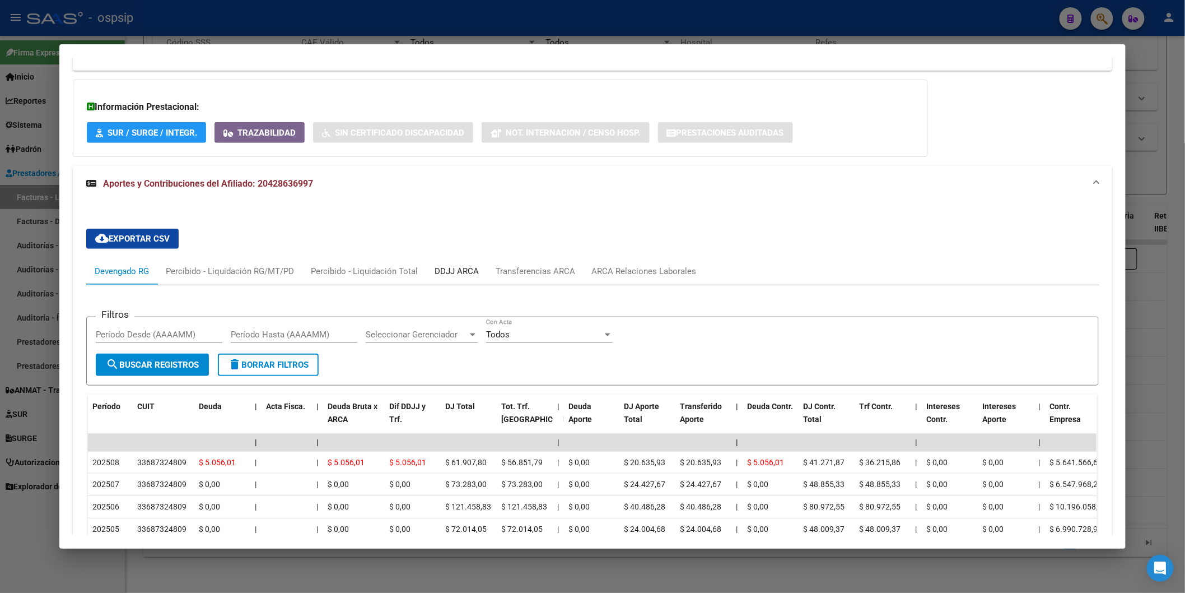
click at [426, 276] on div "DDJJ ARCA" at bounding box center [456, 271] width 61 height 27
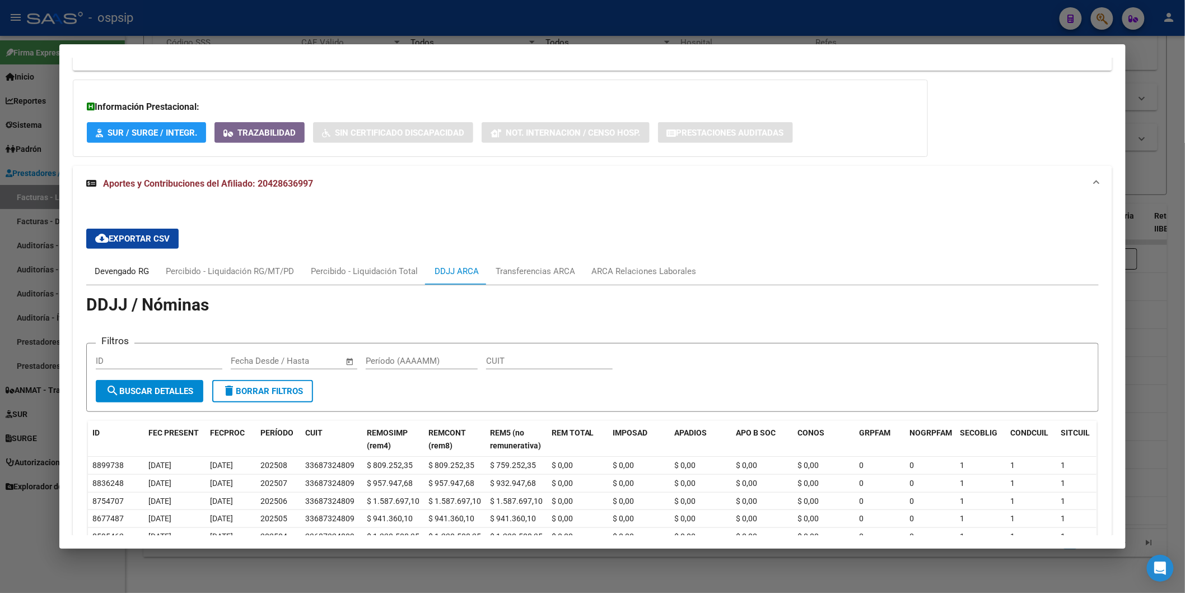
click at [103, 273] on div "Devengado RG" at bounding box center [122, 271] width 54 height 12
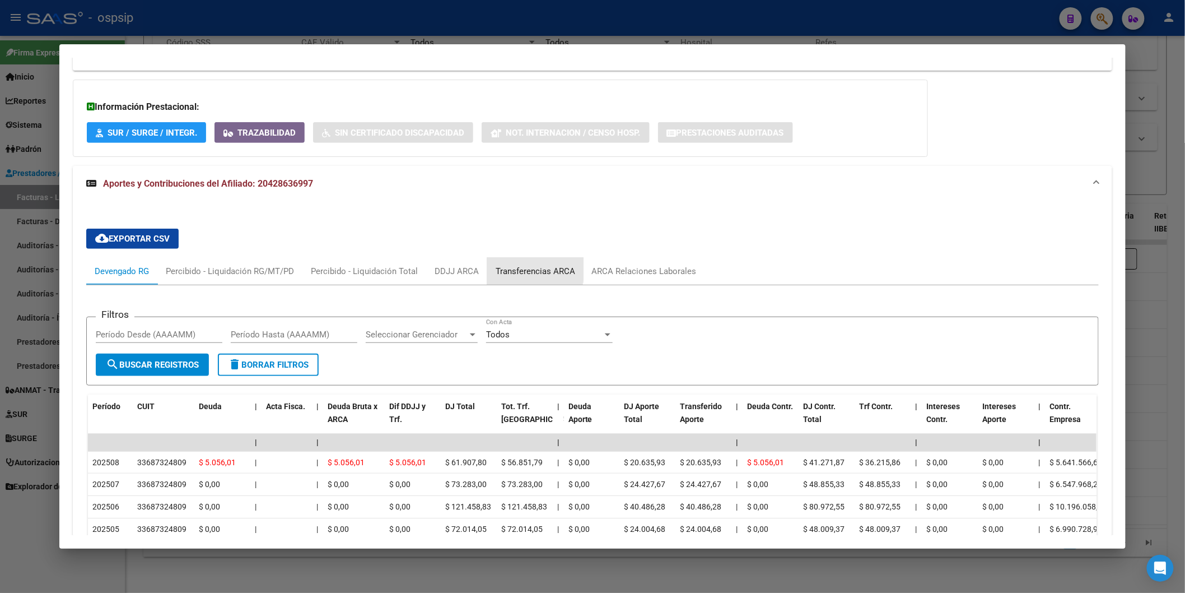
click at [516, 266] on div "Transferencias ARCA" at bounding box center [536, 271] width 80 height 12
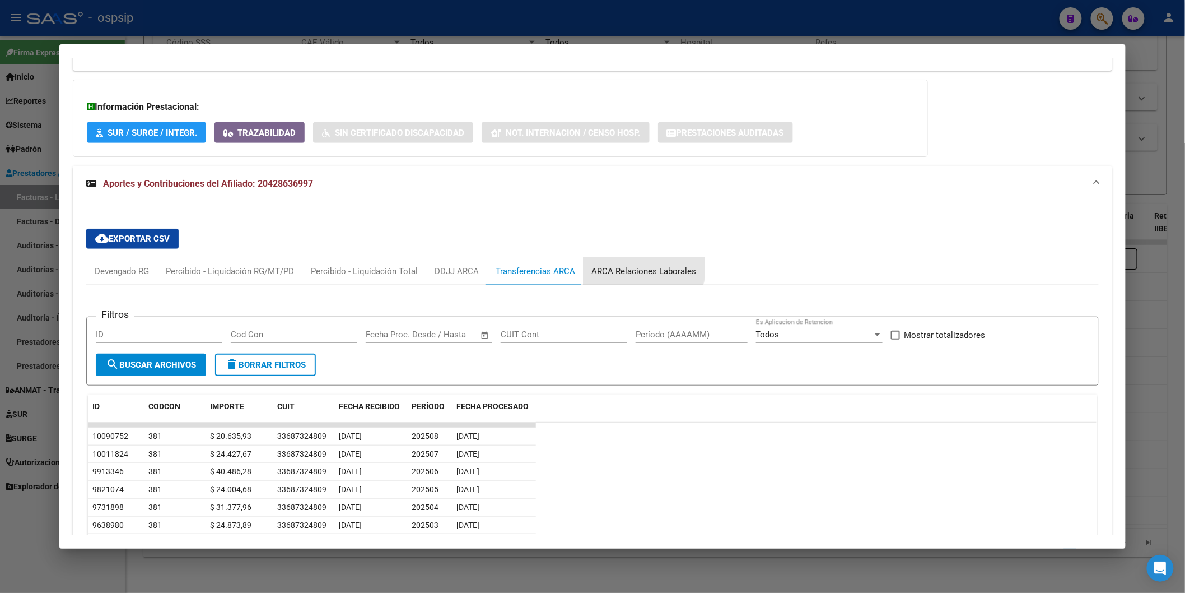
click at [630, 262] on div "ARCA Relaciones Laborales" at bounding box center [645, 271] width 122 height 27
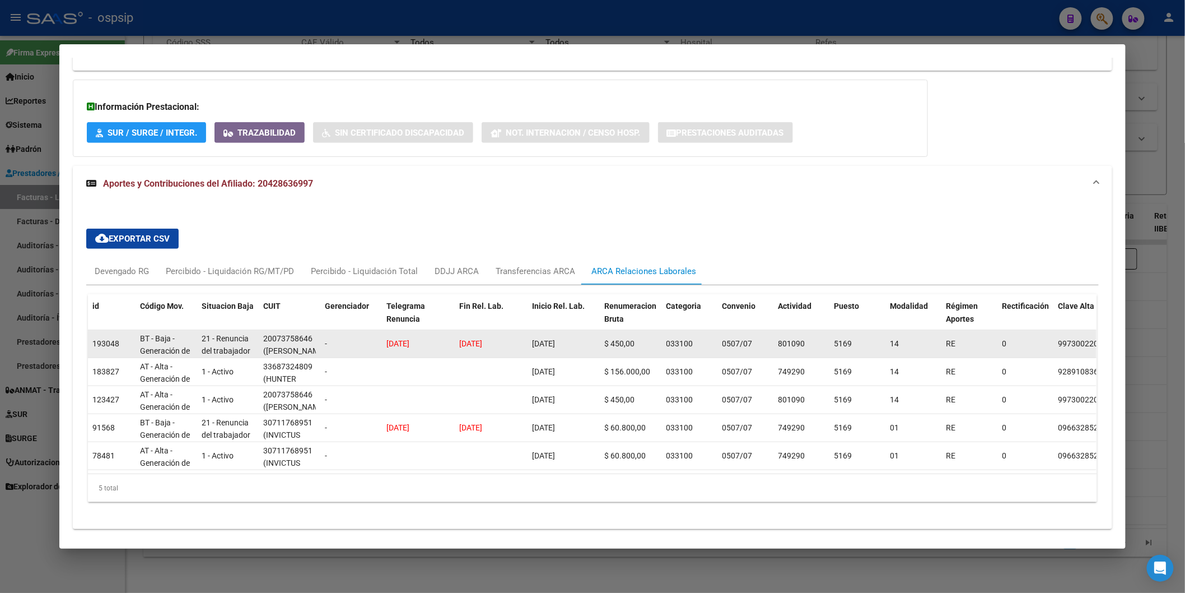
drag, startPoint x: 513, startPoint y: 338, endPoint x: 575, endPoint y: 343, distance: 61.8
click at [575, 343] on div "193048 BT - Baja - Generación de Clave 21 - Renuncia del trabajador / ART.240 -…" at bounding box center [784, 344] width 1392 height 28
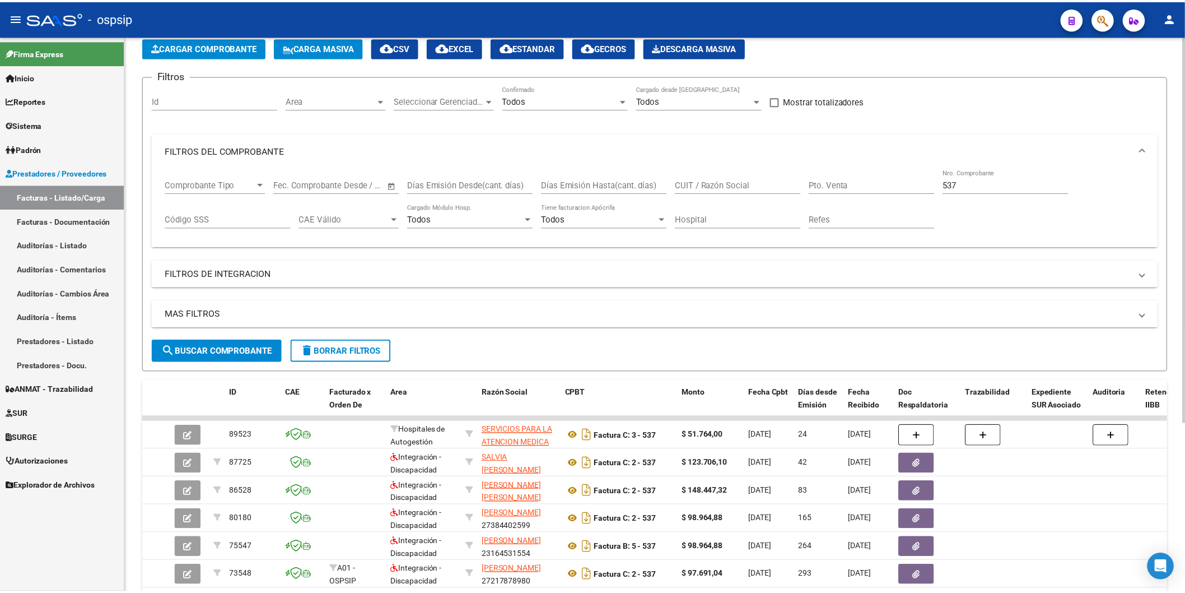
scroll to position [57, 0]
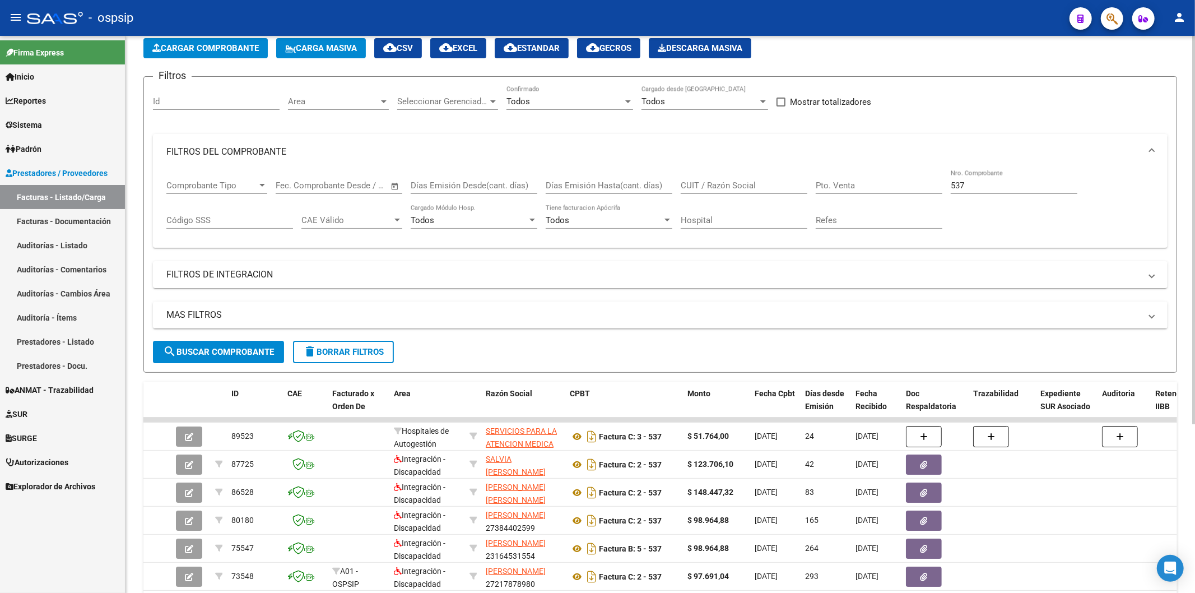
click at [977, 178] on div "537 Nro. Comprobante" at bounding box center [1014, 182] width 127 height 24
click at [976, 182] on input "537" at bounding box center [1014, 185] width 127 height 10
type input "5"
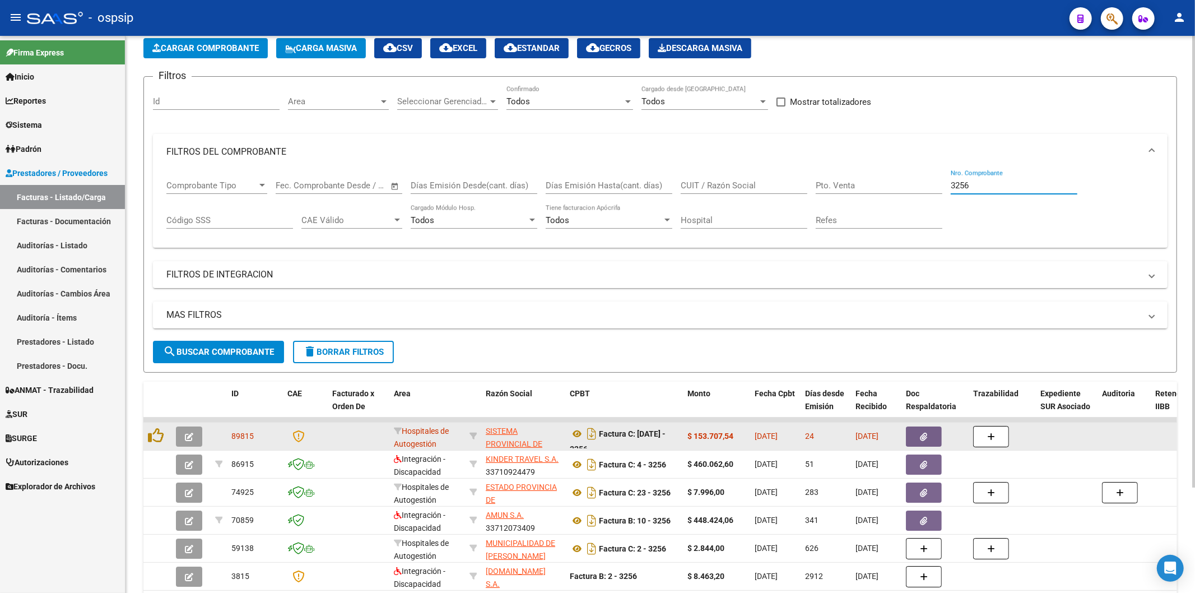
type input "3256"
click at [914, 438] on button "button" at bounding box center [924, 436] width 36 height 20
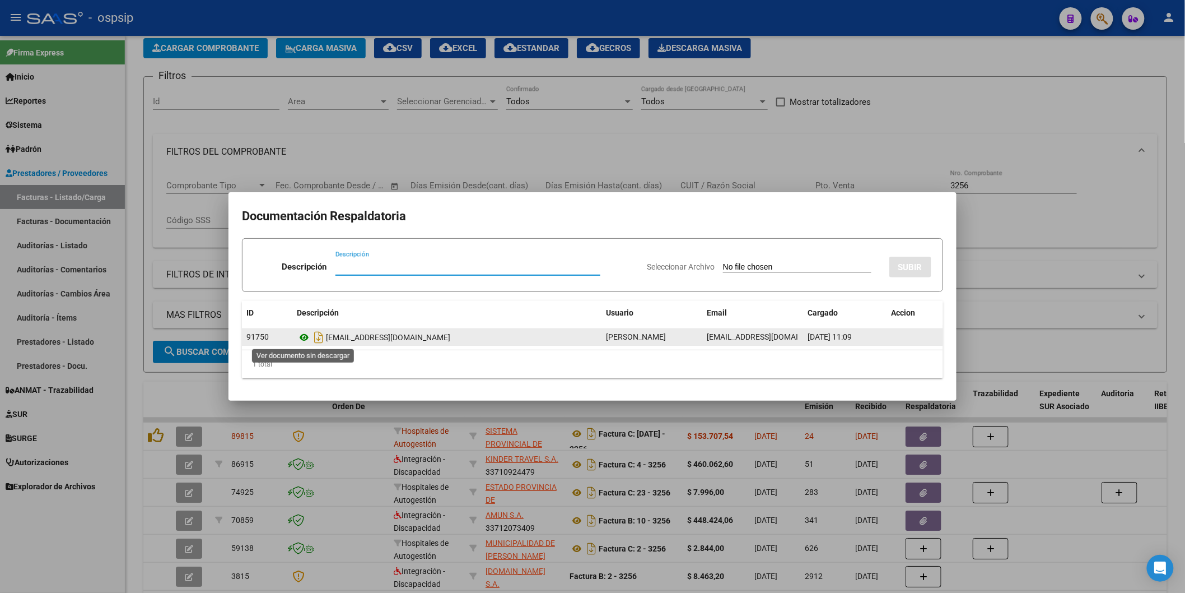
click at [303, 335] on icon at bounding box center [304, 336] width 15 height 13
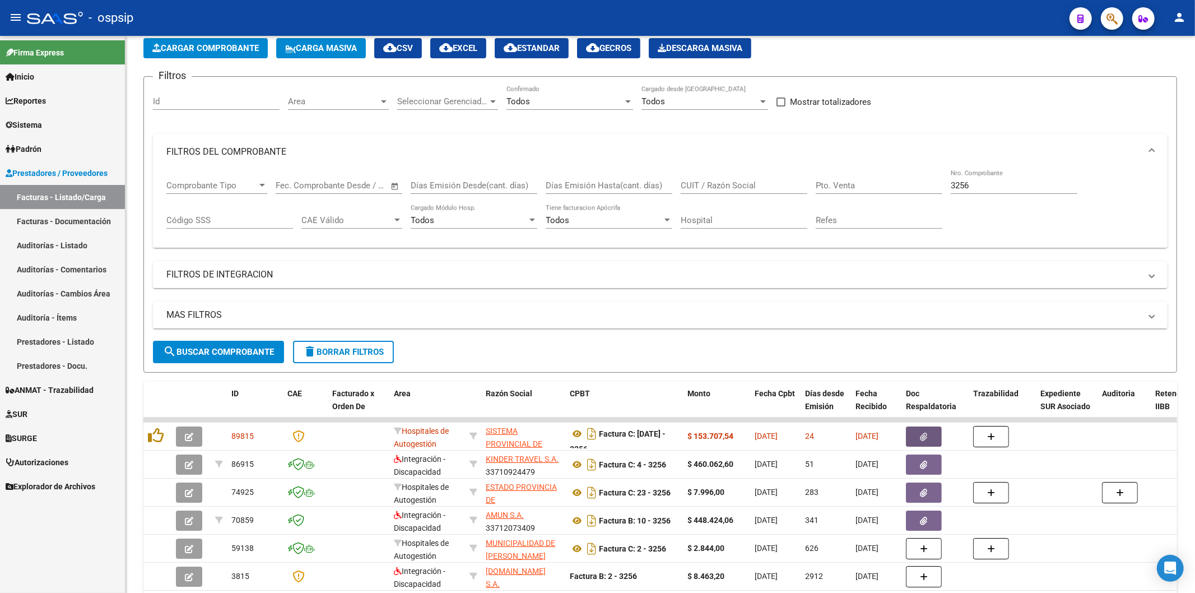
click at [1098, 20] on div at bounding box center [1107, 18] width 31 height 23
click at [1102, 20] on button "button" at bounding box center [1112, 18] width 22 height 22
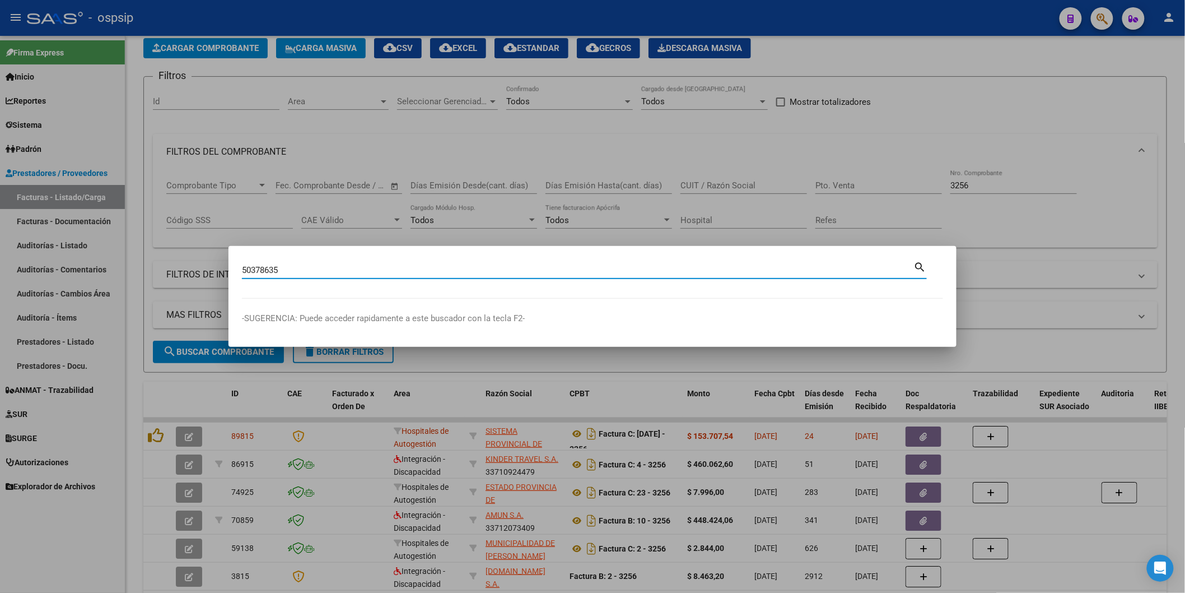
type input "50378635"
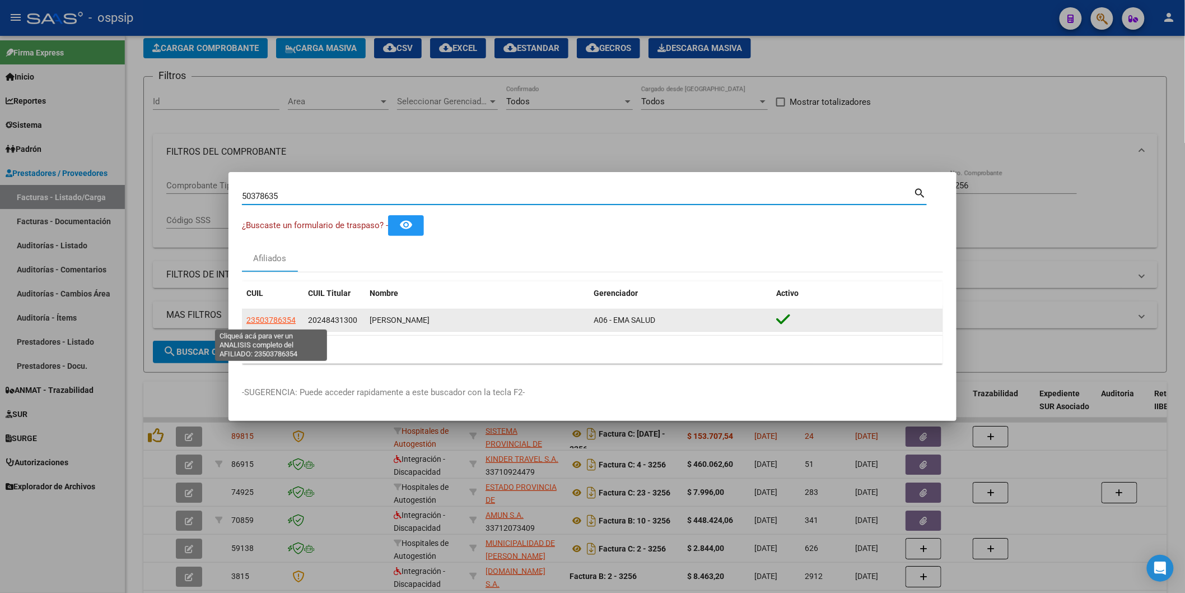
click at [264, 318] on span "23503786354" at bounding box center [270, 319] width 49 height 9
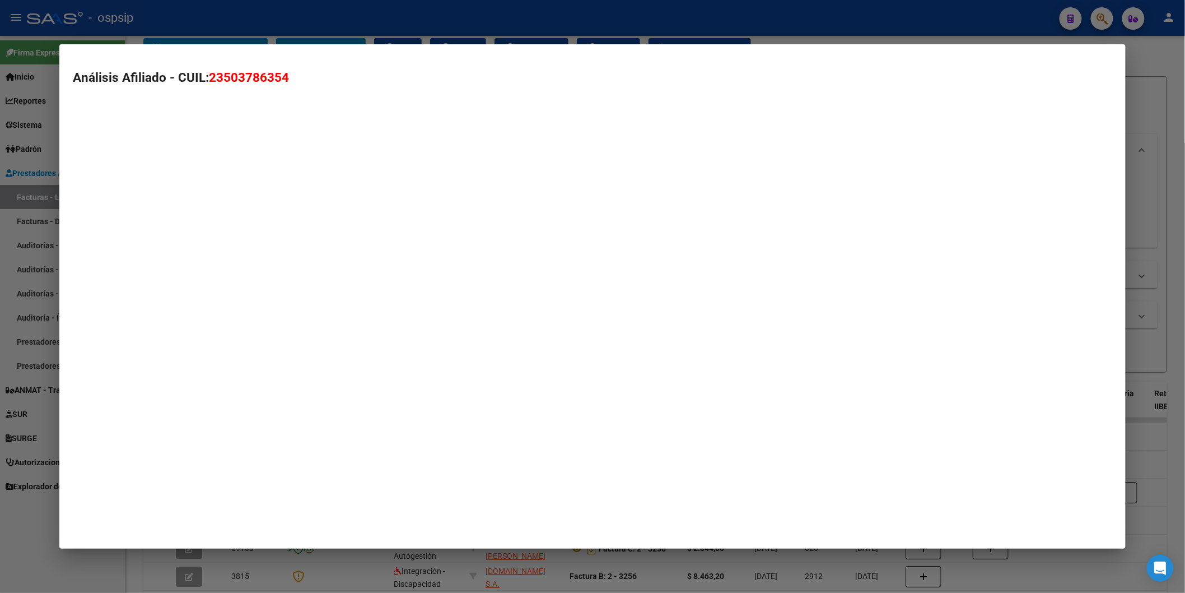
type textarea "23503786354"
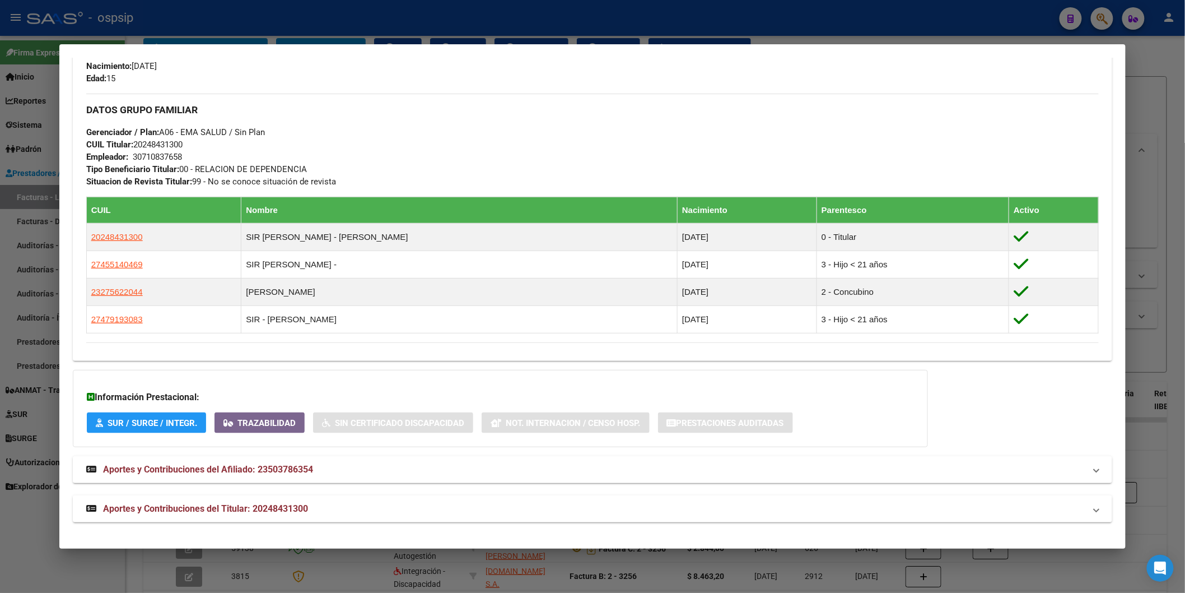
scroll to position [24, 0]
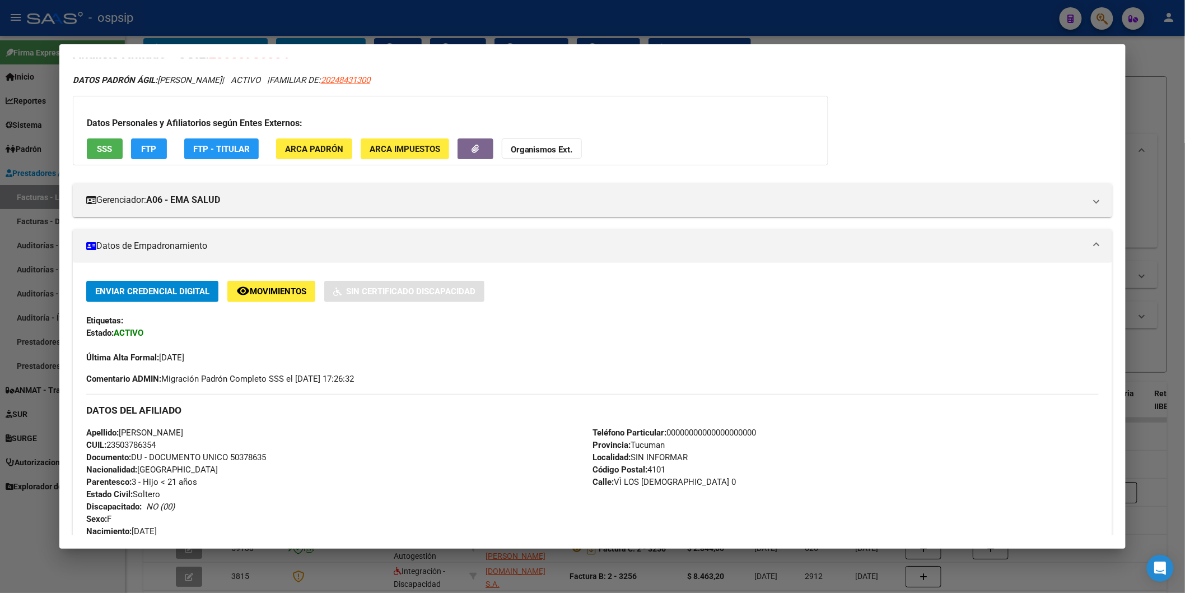
click at [90, 149] on button "SSS" at bounding box center [105, 148] width 36 height 21
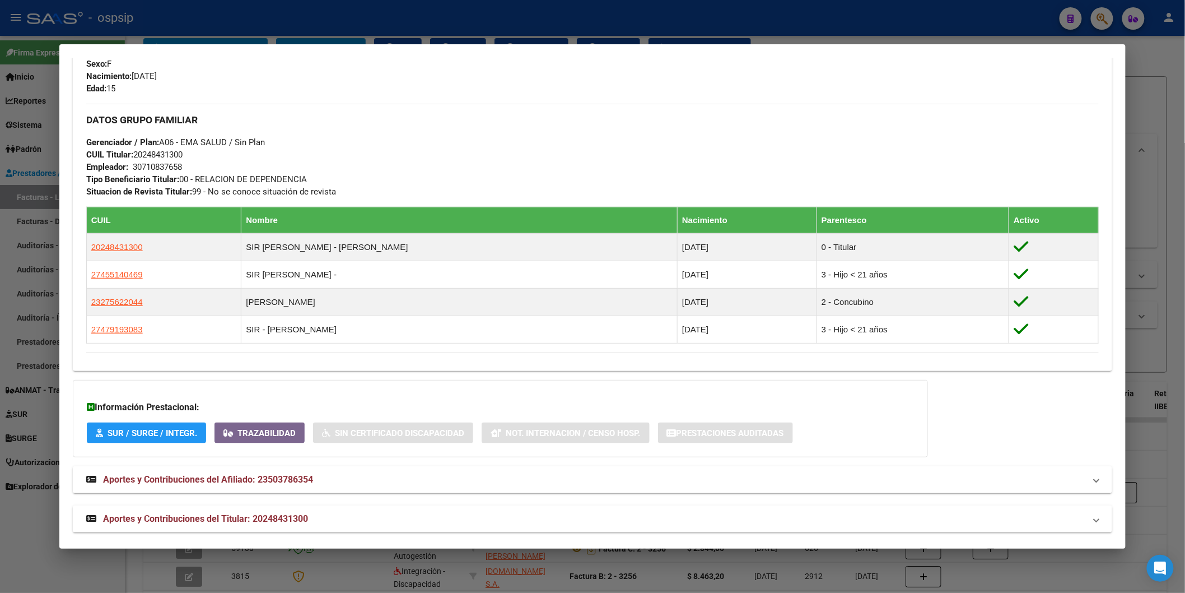
scroll to position [489, 0]
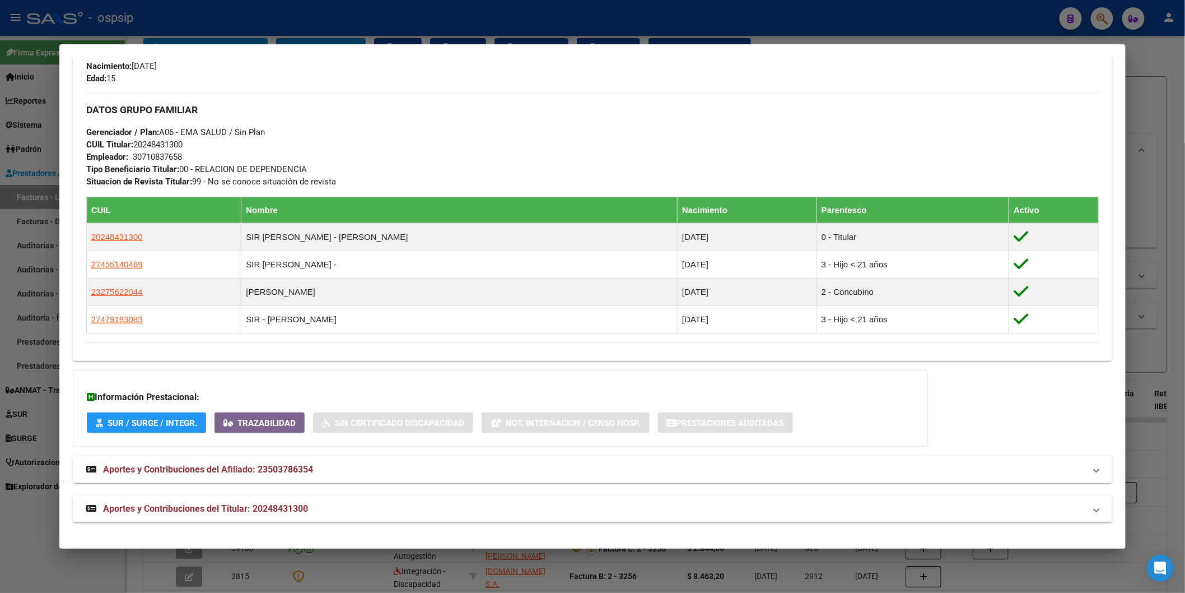
click at [170, 519] on mat-expansion-panel-header "Aportes y Contribuciones del Titular: 20248431300" at bounding box center [593, 508] width 1040 height 27
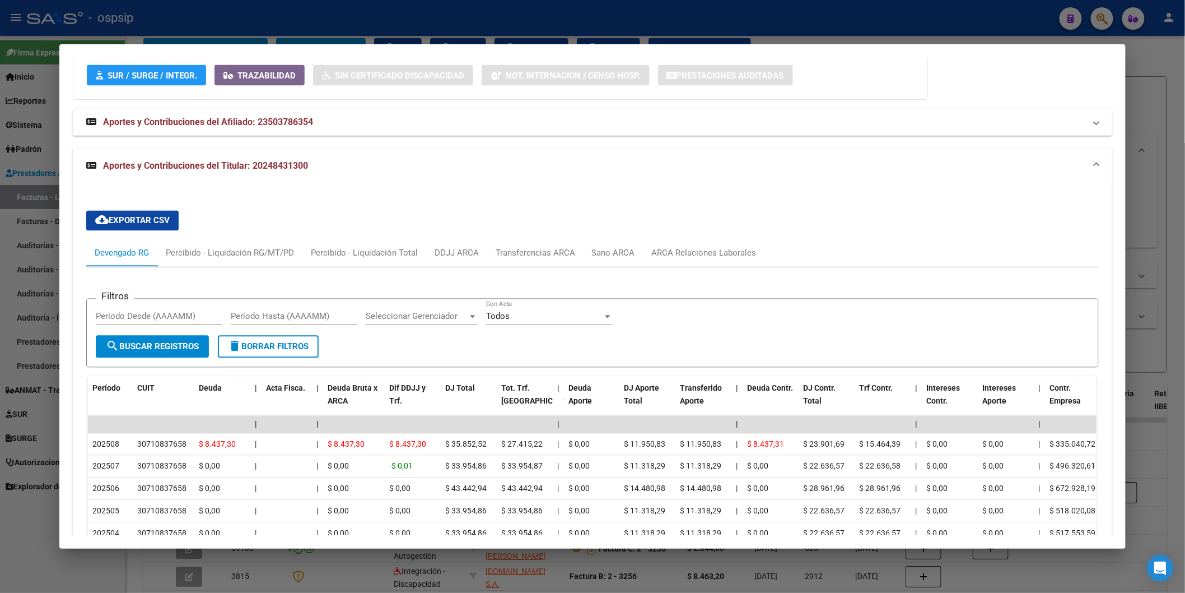
scroll to position [865, 0]
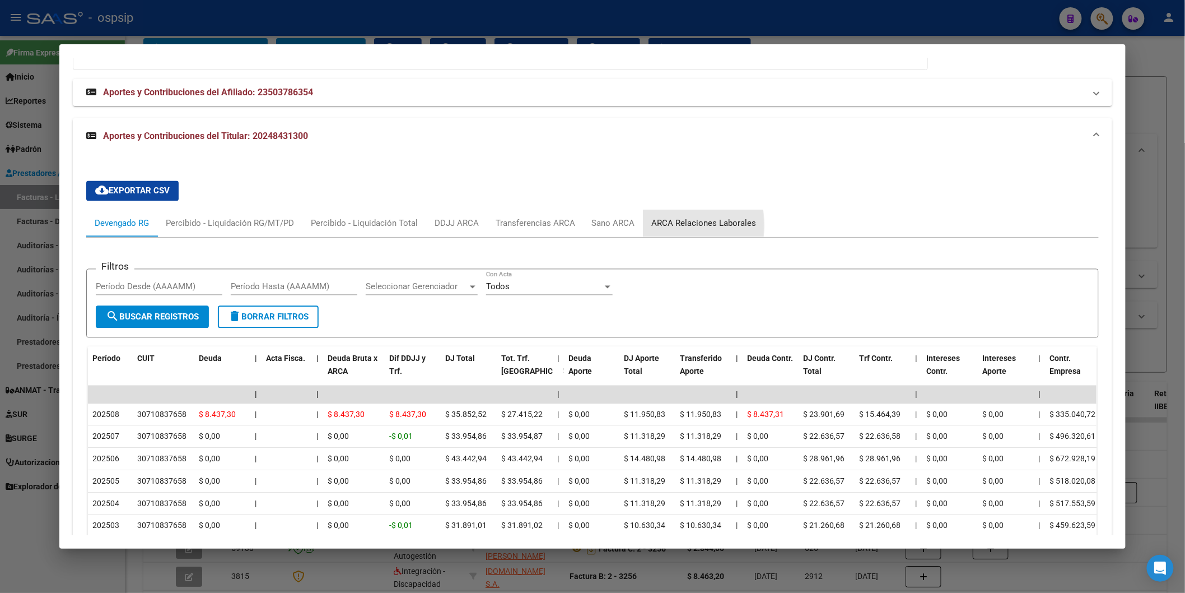
click at [644, 226] on div "ARCA Relaciones Laborales" at bounding box center [705, 223] width 122 height 27
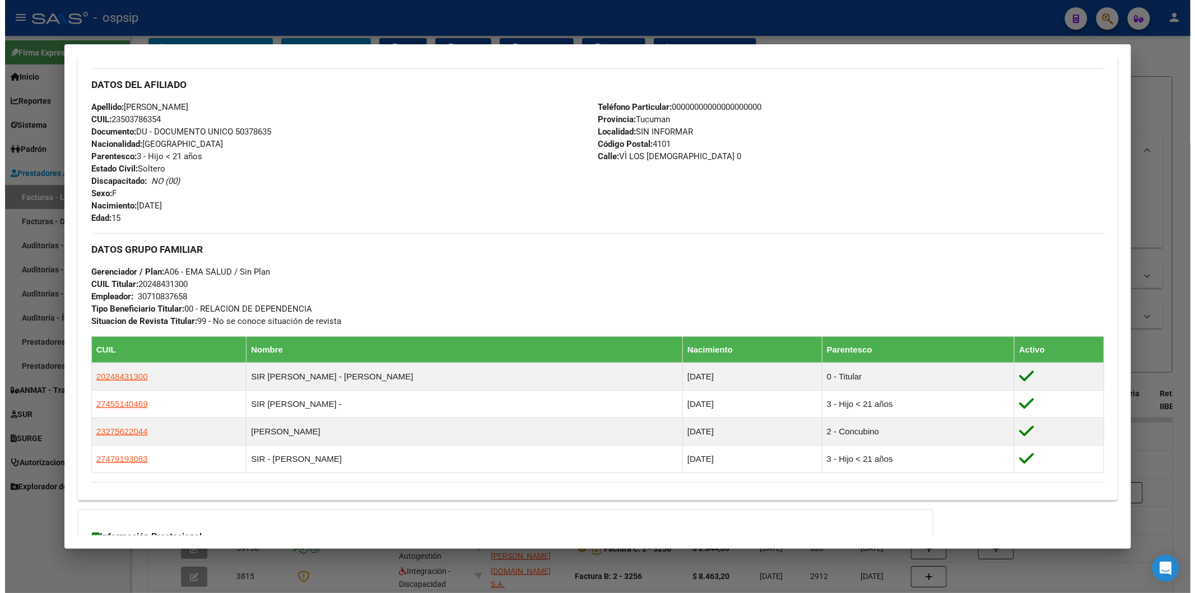
scroll to position [0, 0]
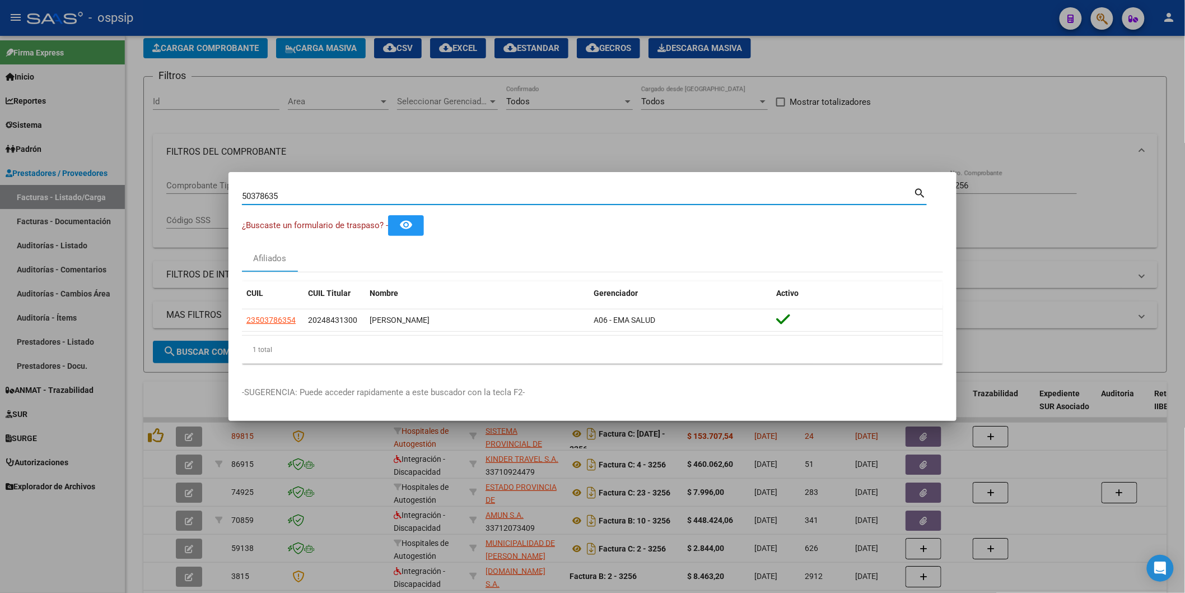
drag, startPoint x: 295, startPoint y: 193, endPoint x: 240, endPoint y: 188, distance: 55.7
click at [240, 188] on mat-dialog-content "50378635 Buscar (apellido, dni, cuil, nro traspaso, cuit, obra social) search ¿…" at bounding box center [593, 278] width 728 height 187
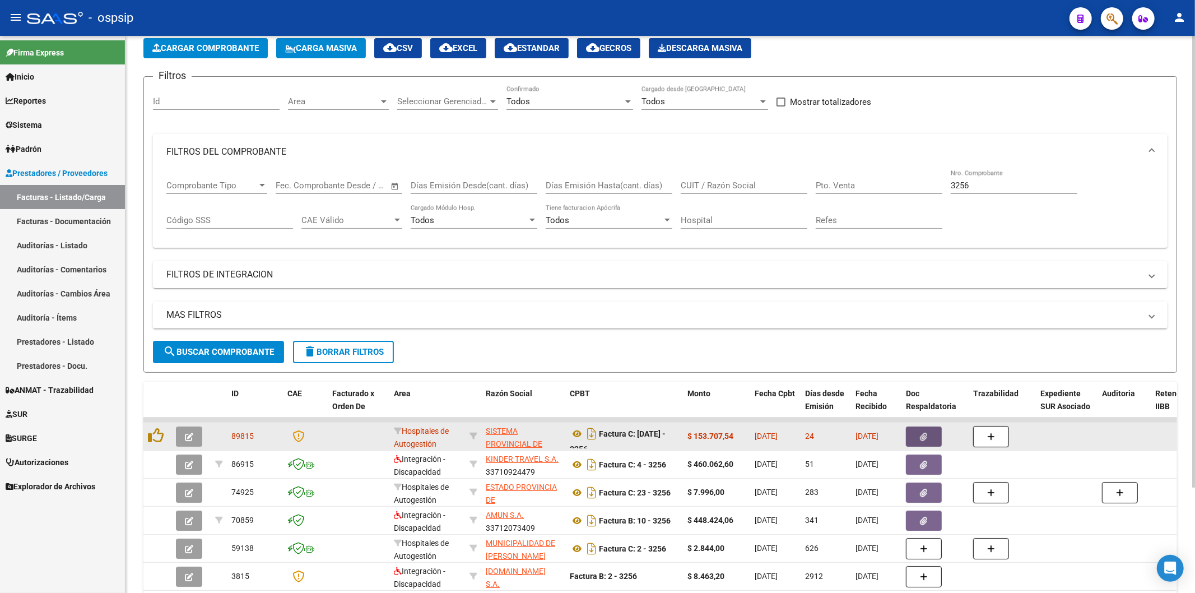
click at [910, 434] on button "button" at bounding box center [924, 436] width 36 height 20
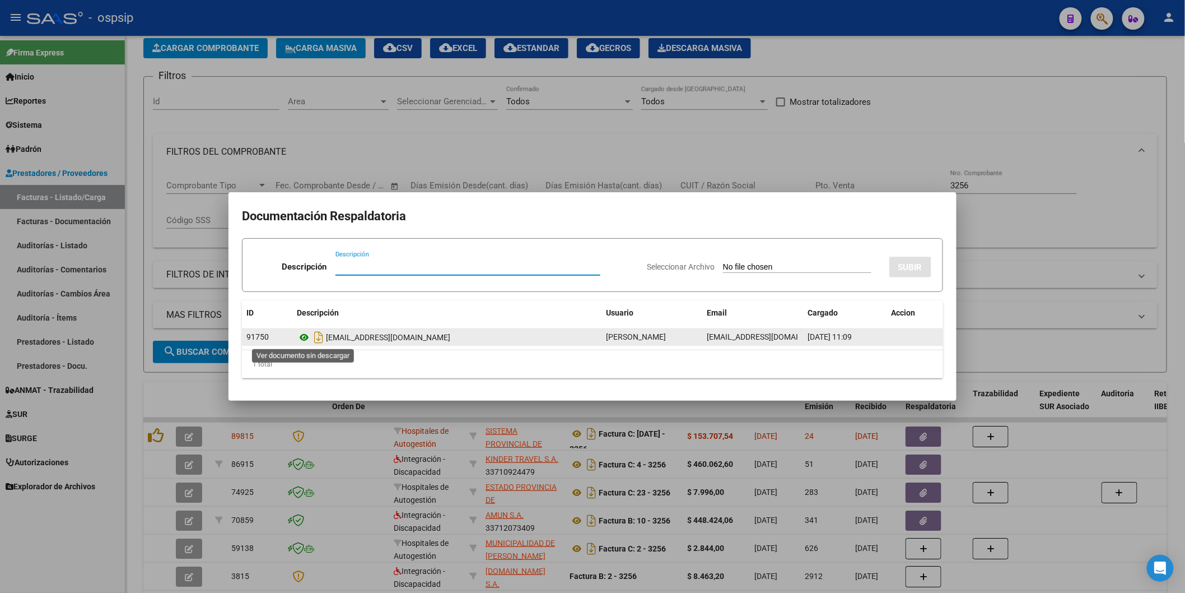
click at [299, 338] on icon at bounding box center [304, 336] width 15 height 13
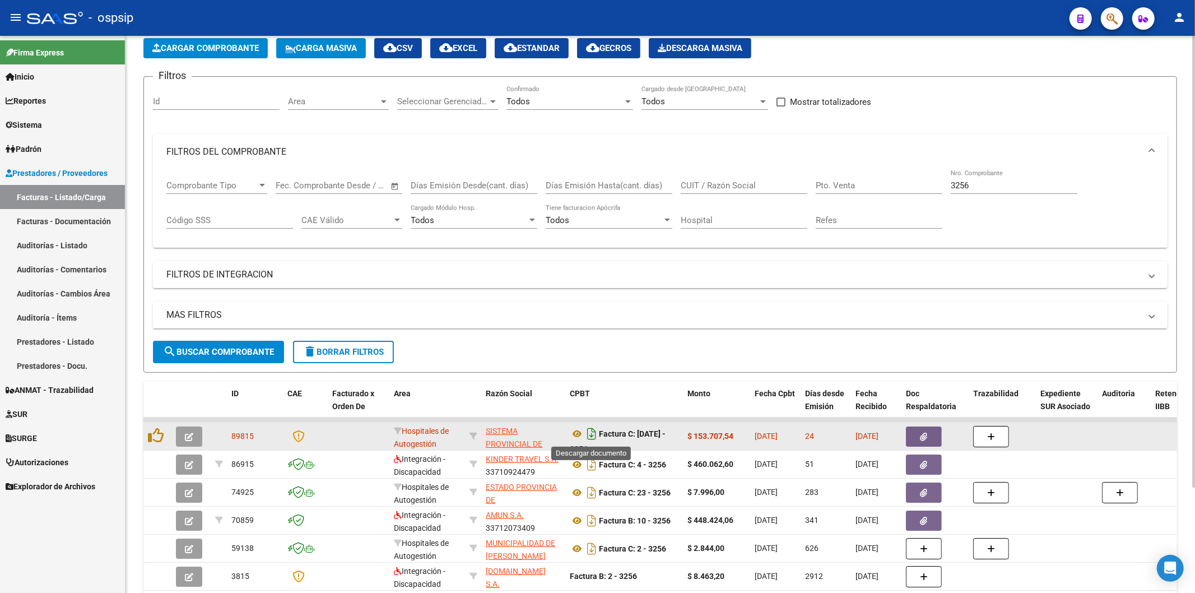
click at [594, 434] on icon "Descargar documento" at bounding box center [591, 434] width 15 height 18
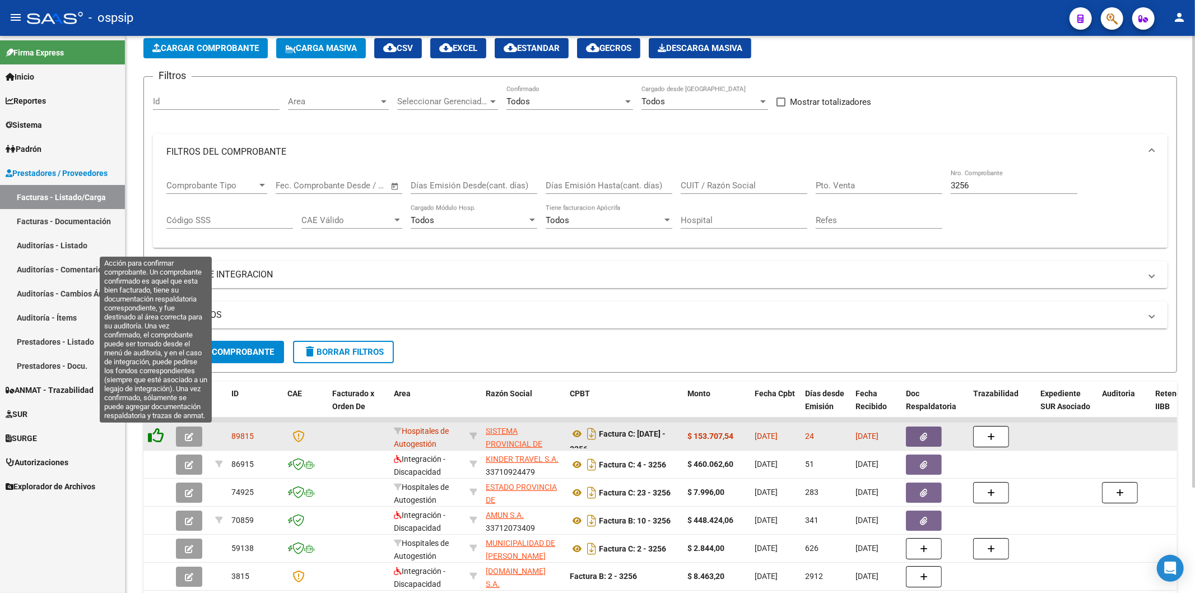
click at [159, 435] on icon at bounding box center [156, 435] width 16 height 16
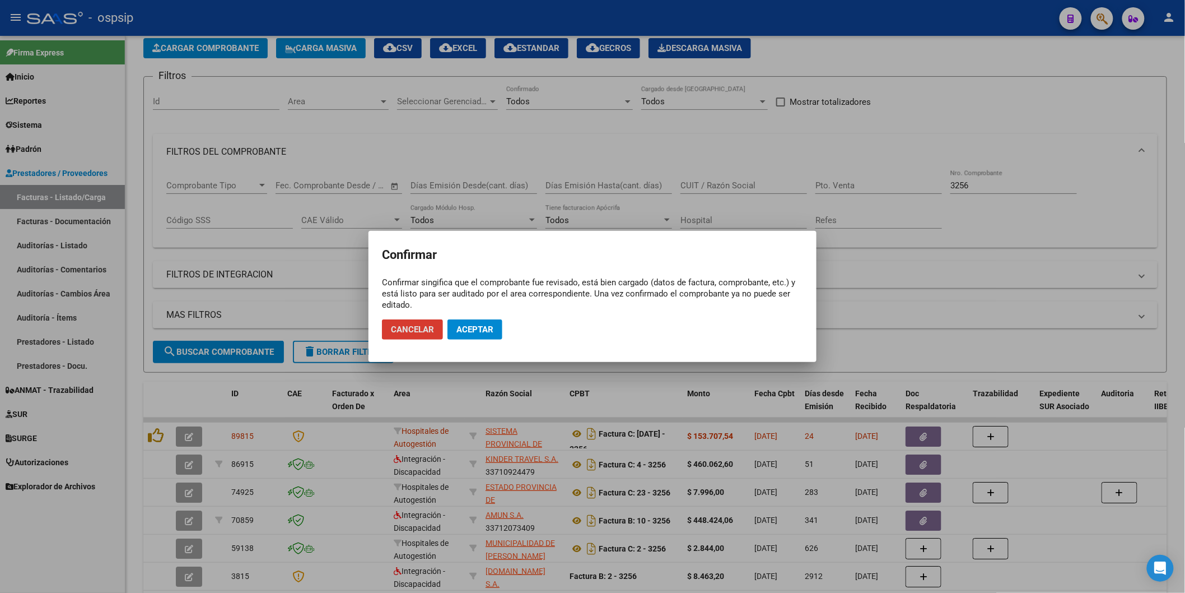
click at [486, 335] on button "Aceptar" at bounding box center [475, 329] width 55 height 20
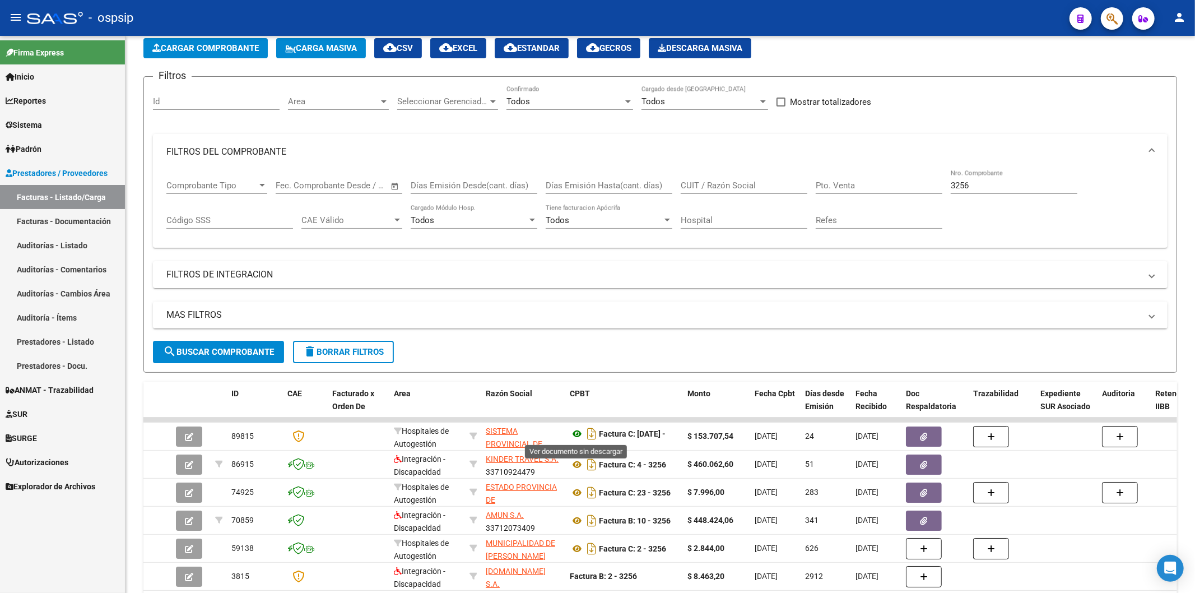
click at [576, 432] on icon at bounding box center [577, 433] width 15 height 13
